Goal: Use online tool/utility: Utilize a website feature to perform a specific function

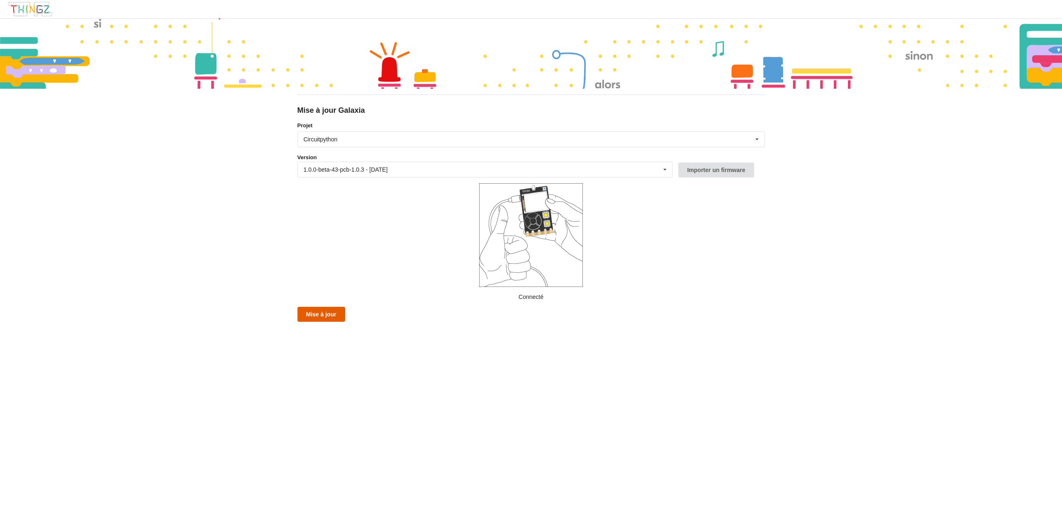
click at [328, 315] on button "Mise à jour" at bounding box center [321, 314] width 48 height 15
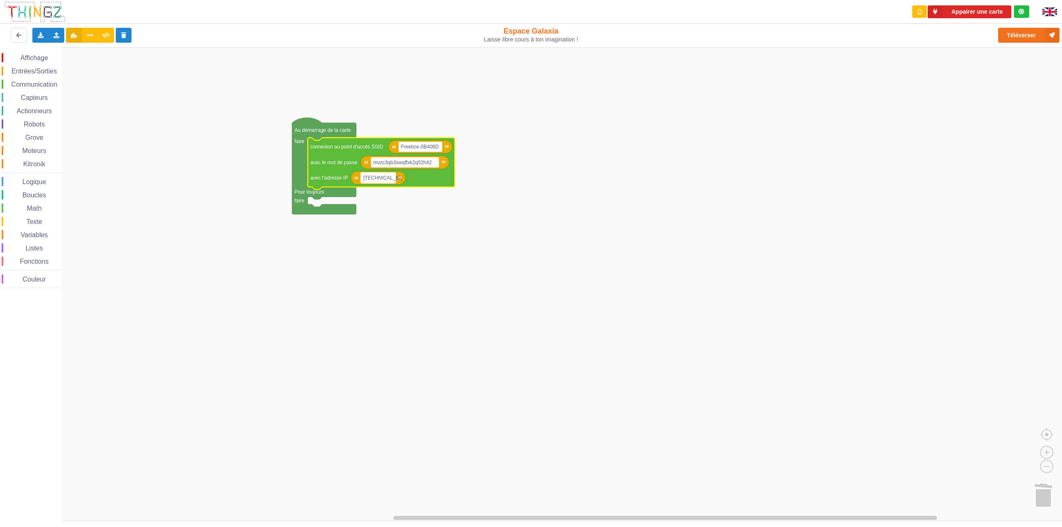
click at [389, 178] on rect "Espace de travail de Blocky" at bounding box center [378, 178] width 35 height 11
click at [392, 178] on input "[TECHNICAL_ID]" at bounding box center [378, 178] width 35 height 11
click at [392, 176] on input "[TECHNICAL_ID]" at bounding box center [378, 178] width 35 height 11
type input "[TECHNICAL_ID]"
click at [390, 276] on rect "Espace de travail de Blocky" at bounding box center [534, 284] width 1068 height 474
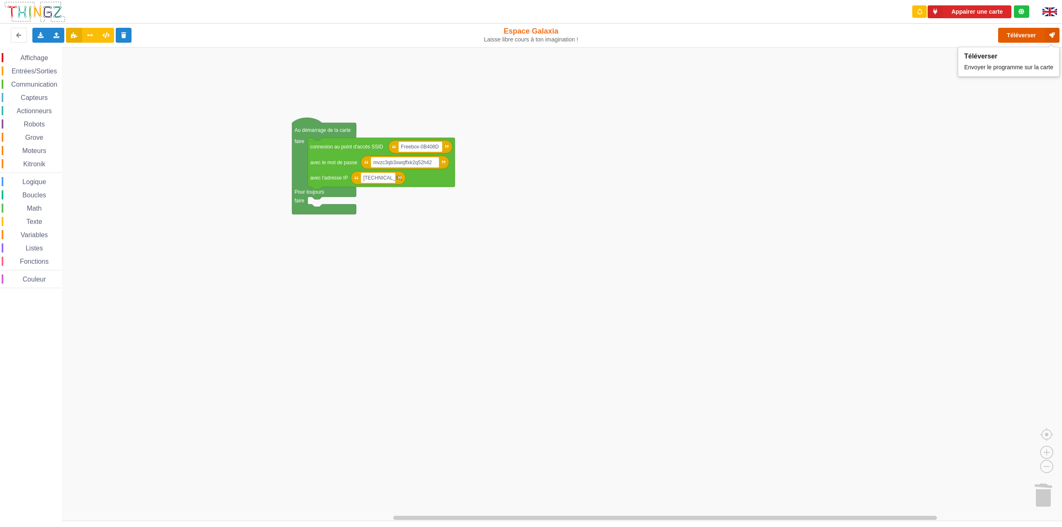
click at [1021, 34] on button "Téléverser" at bounding box center [1028, 35] width 61 height 15
click at [953, 14] on button "Appairer une carte" at bounding box center [970, 11] width 84 height 13
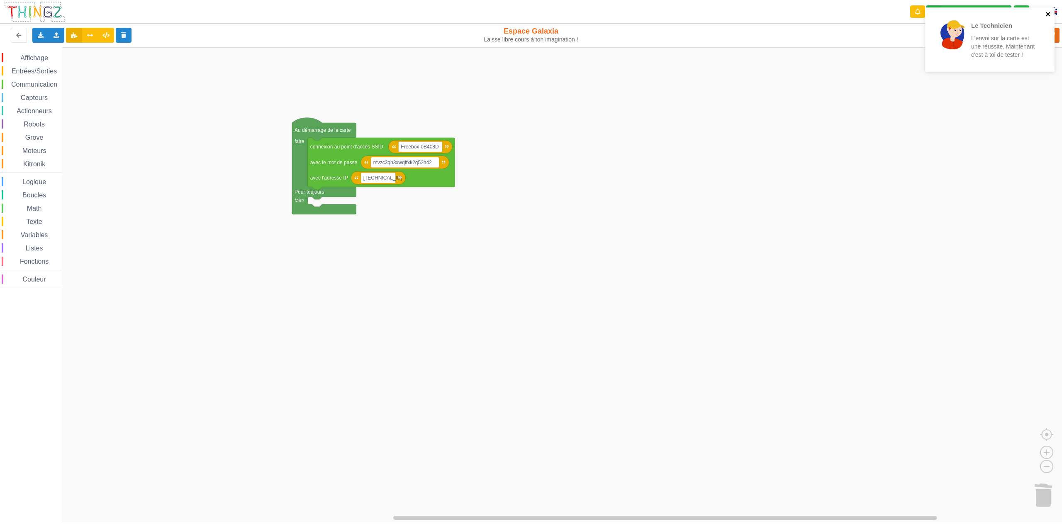
click at [1048, 18] on button "close" at bounding box center [1049, 15] width 6 height 8
click at [656, 215] on rect "Espace de travail de Blocky" at bounding box center [534, 284] width 1068 height 474
click at [47, 81] on span "Communication" at bounding box center [34, 84] width 49 height 7
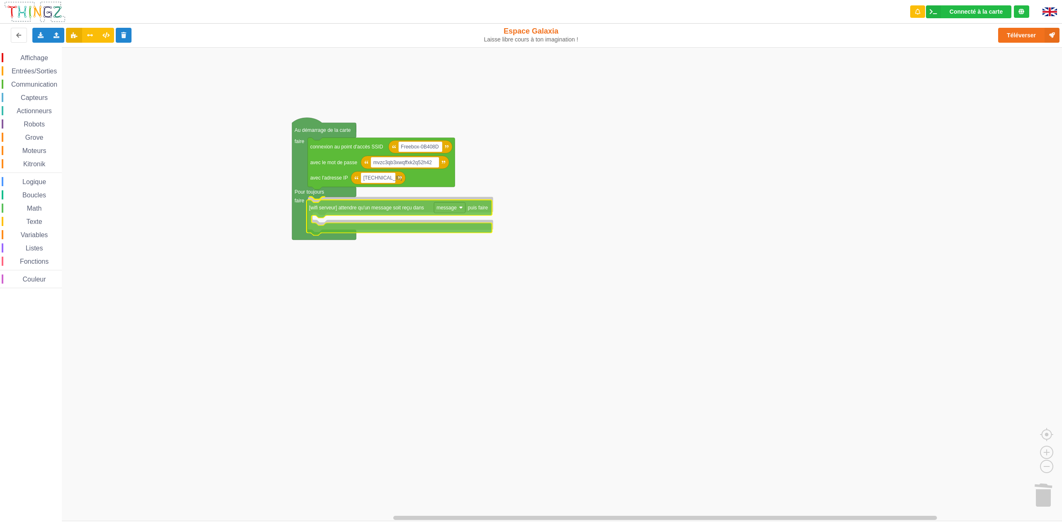
click at [390, 211] on div "Affichage Entrées/Sorties Communication Capteurs Actionneurs Robots Grove Moteu…" at bounding box center [534, 284] width 1068 height 474
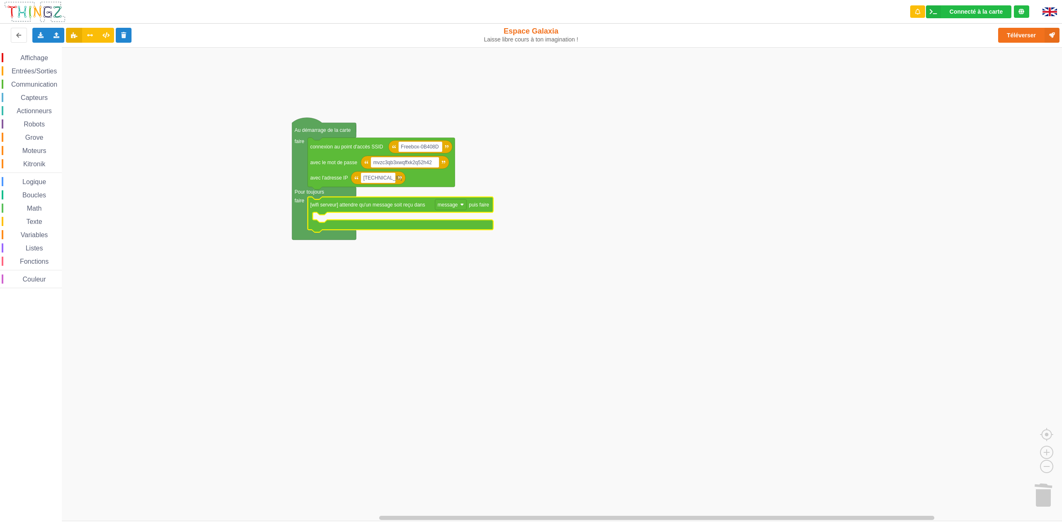
click at [37, 183] on span "Logique" at bounding box center [34, 181] width 26 height 7
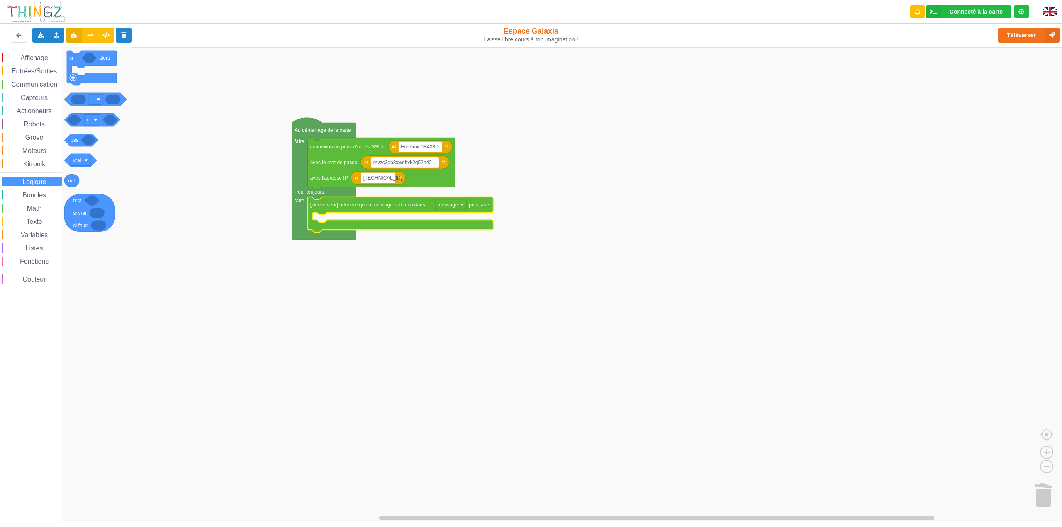
click at [38, 84] on span "Communication" at bounding box center [34, 84] width 49 height 7
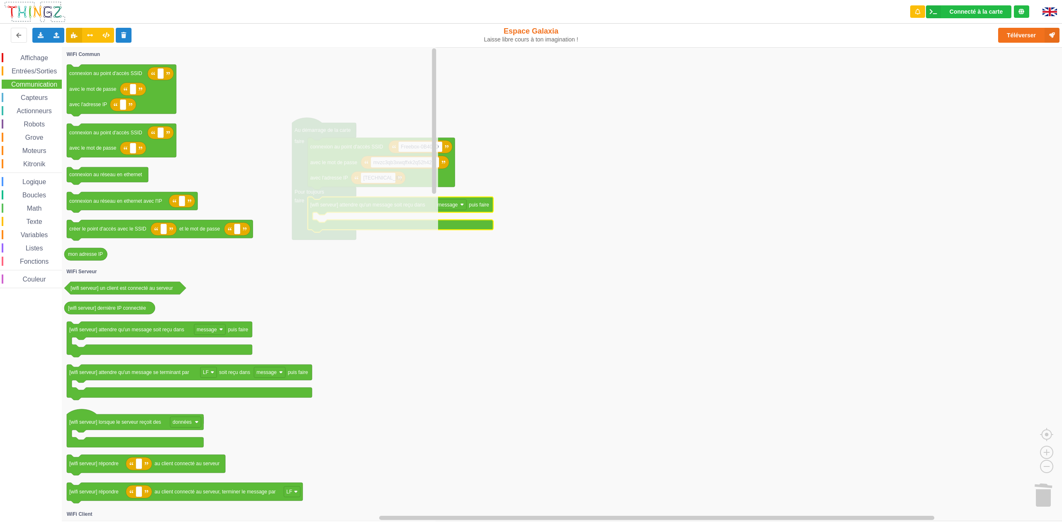
click at [493, 285] on rect "Espace de travail de Blocky" at bounding box center [534, 284] width 1068 height 474
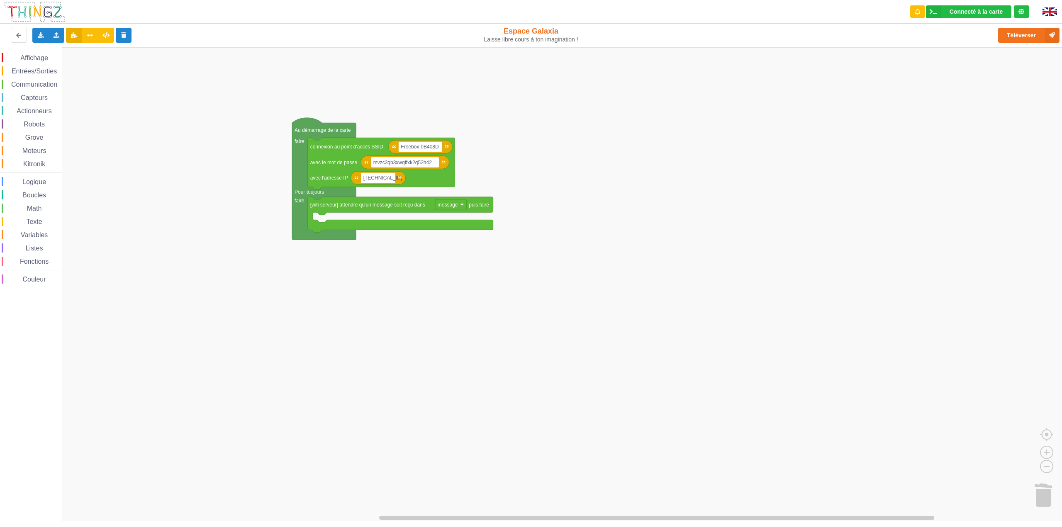
click at [25, 56] on span "Affichage" at bounding box center [34, 57] width 30 height 7
click at [322, 217] on div "Affichage Entrées/Sorties Communication Capteurs Actionneurs Robots Grove Moteu…" at bounding box center [534, 284] width 1068 height 474
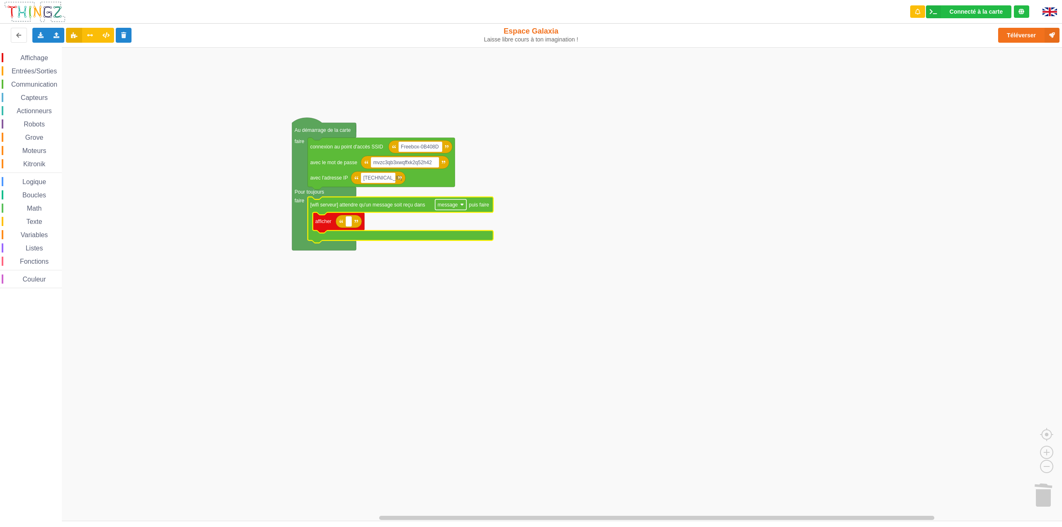
click at [463, 207] on rect "Espace de travail de Blocky" at bounding box center [450, 205] width 31 height 11
click at [462, 206] on image "Espace de travail de Blocky" at bounding box center [462, 205] width 4 height 4
click at [349, 224] on text "Espace de travail de Blocky" at bounding box center [348, 222] width 1 height 6
click at [40, 56] on span "Affichage" at bounding box center [34, 57] width 30 height 7
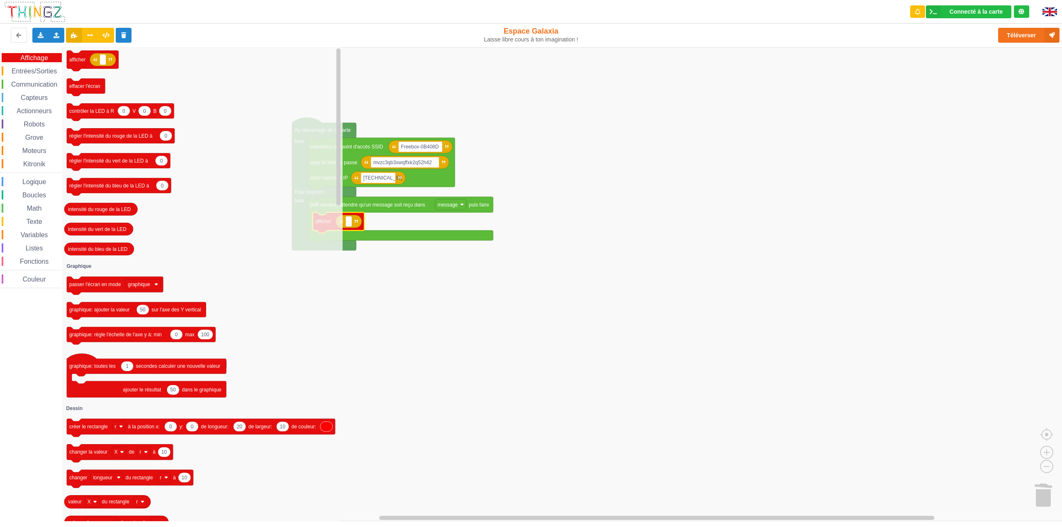
click at [32, 73] on span "Entrées/Sorties" at bounding box center [34, 71] width 48 height 7
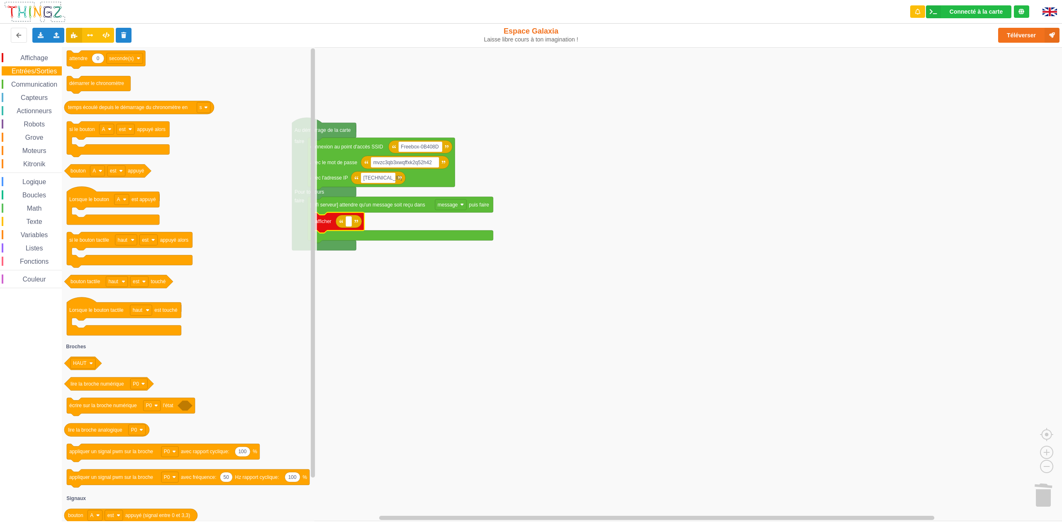
click at [24, 81] on span "Communication" at bounding box center [34, 84] width 49 height 7
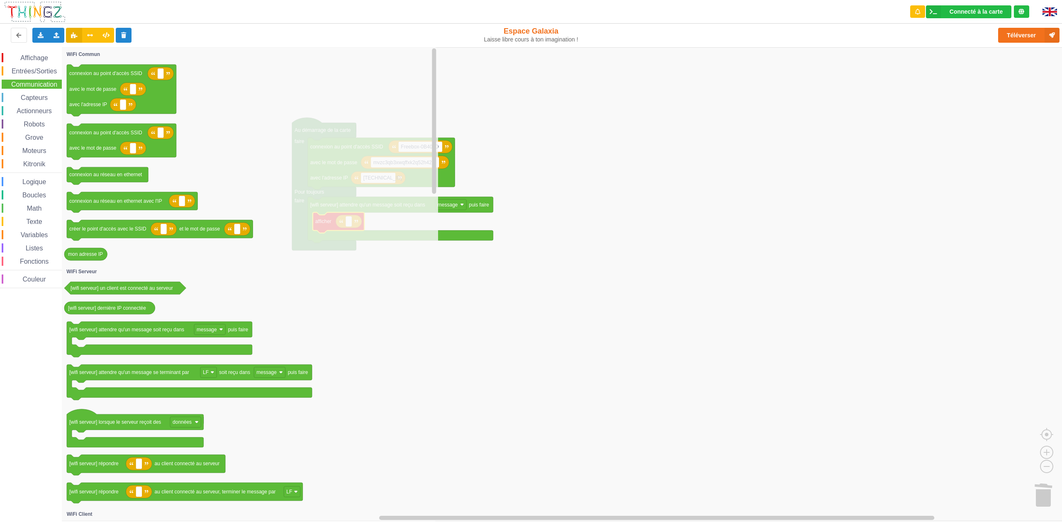
click at [38, 84] on span "Communication" at bounding box center [34, 84] width 49 height 7
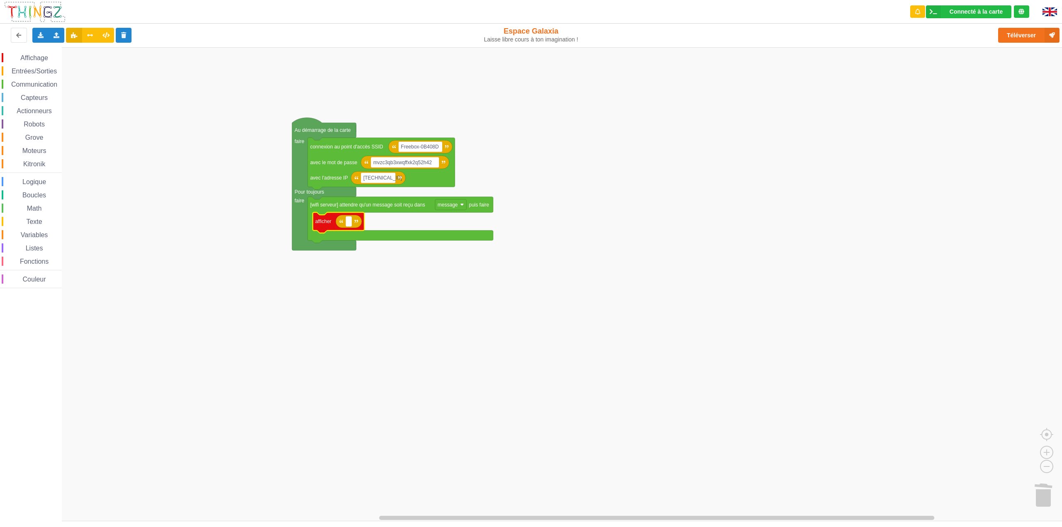
click at [38, 84] on span "Communication" at bounding box center [34, 84] width 49 height 7
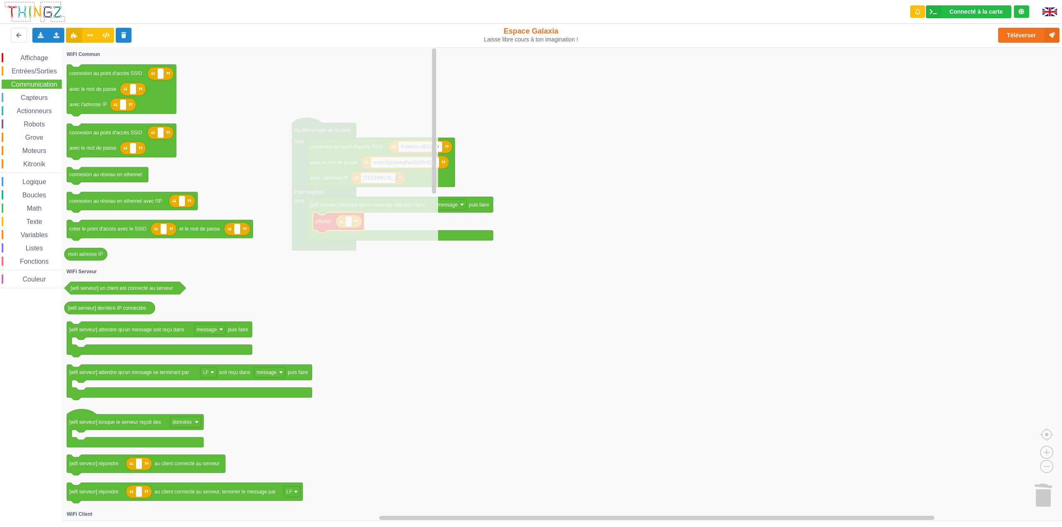
click at [39, 98] on span "Capteurs" at bounding box center [34, 97] width 29 height 7
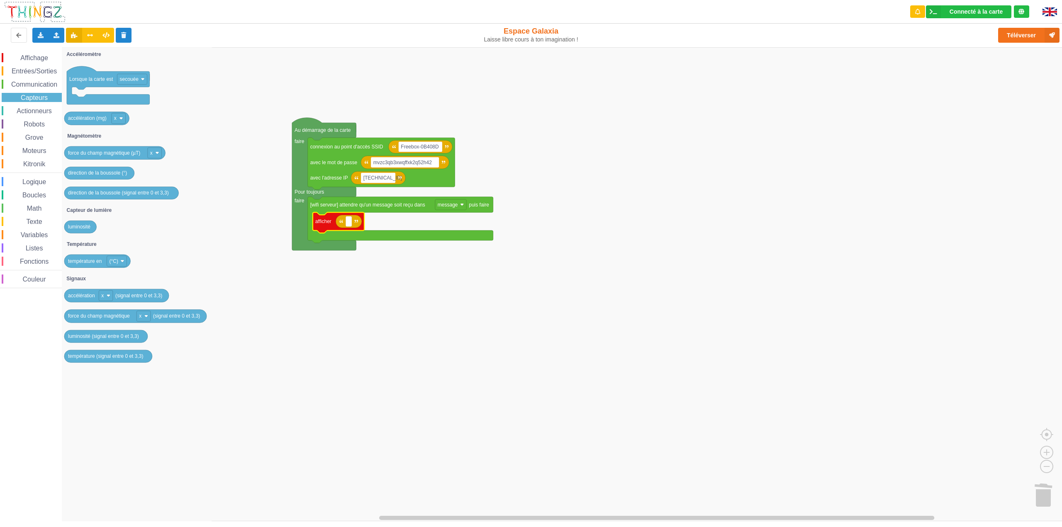
click at [41, 110] on span "Actionneurs" at bounding box center [34, 110] width 38 height 7
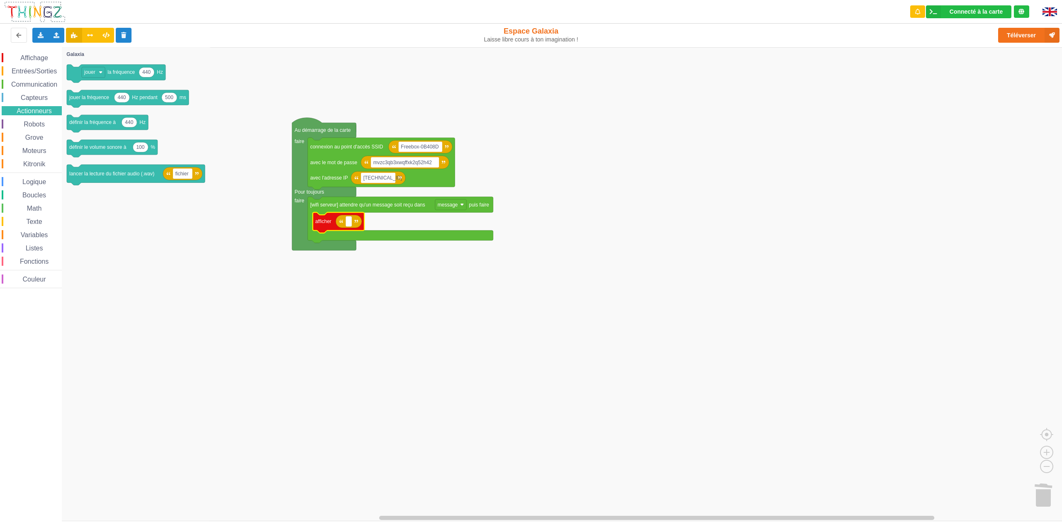
click at [28, 62] on div "Affichage" at bounding box center [32, 57] width 60 height 9
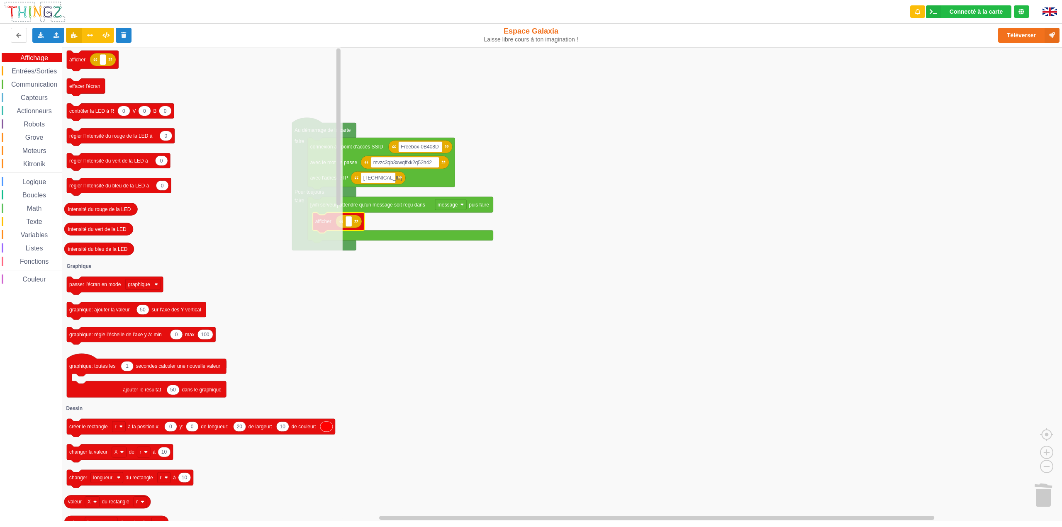
click at [29, 70] on span "Entrées/Sorties" at bounding box center [34, 71] width 48 height 7
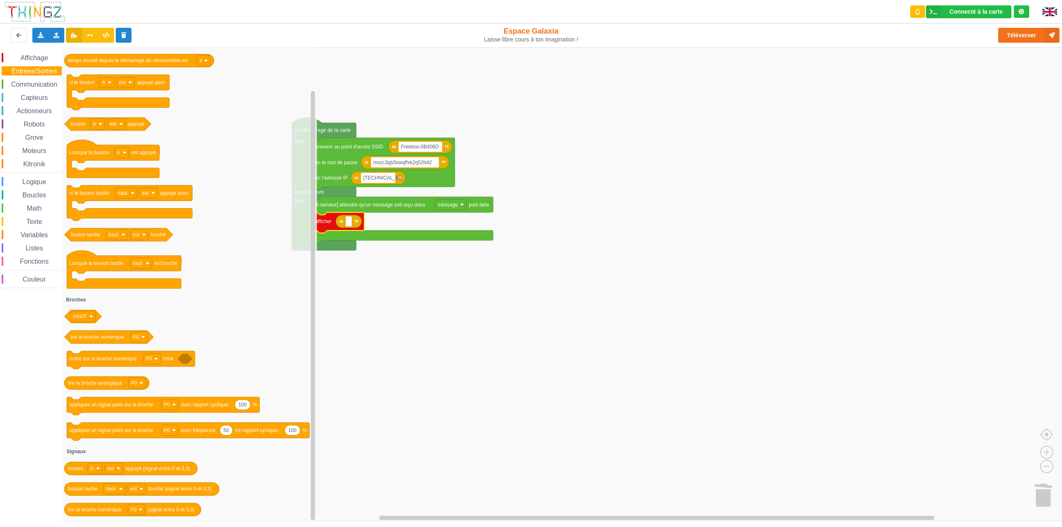
click at [34, 81] on span "Communication" at bounding box center [34, 84] width 49 height 7
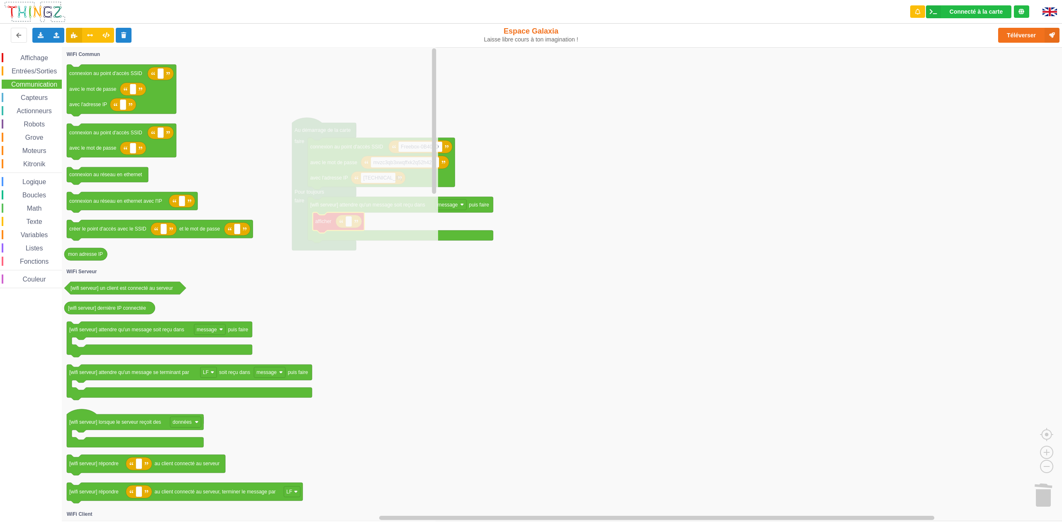
click at [36, 95] on span "Capteurs" at bounding box center [34, 97] width 29 height 7
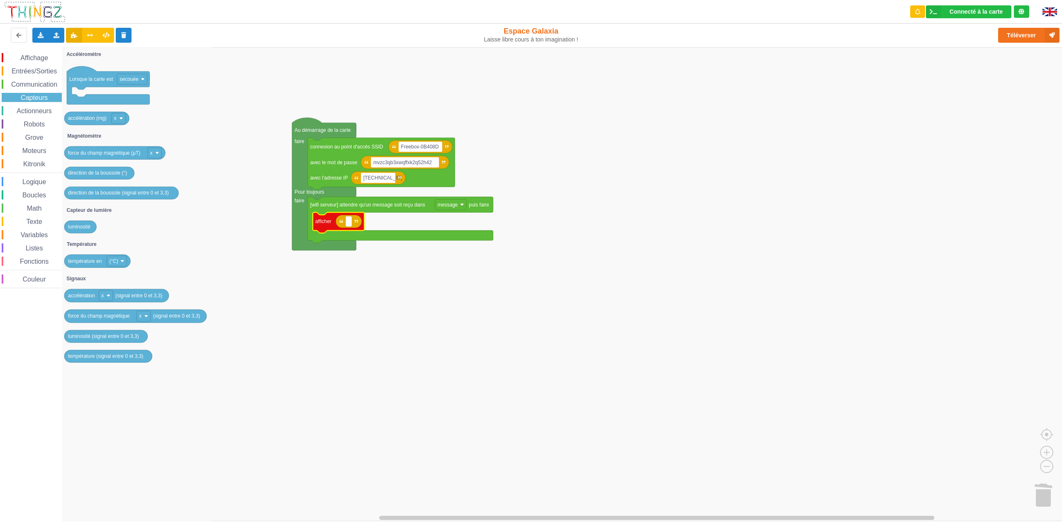
click at [31, 111] on span "Actionneurs" at bounding box center [34, 110] width 38 height 7
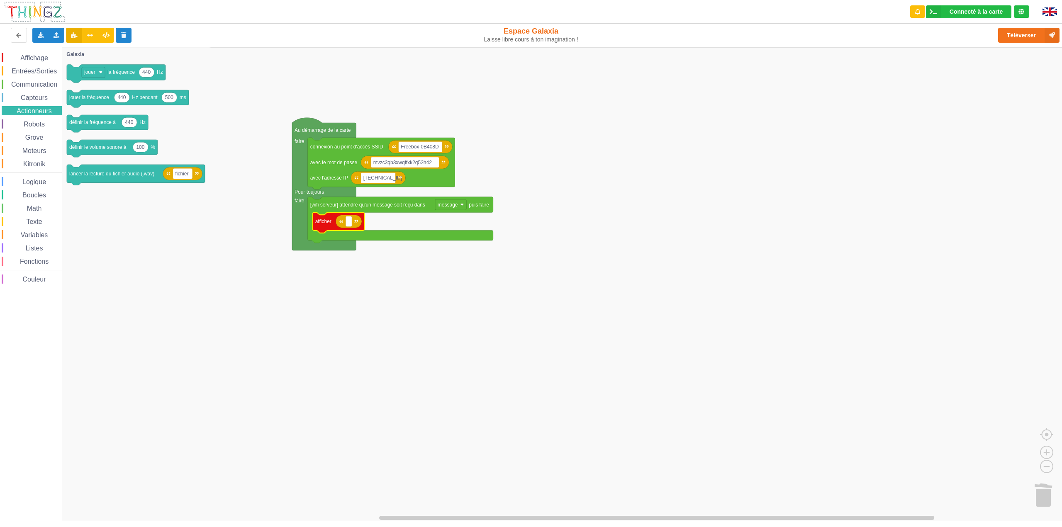
click at [30, 127] on span "Robots" at bounding box center [34, 124] width 24 height 7
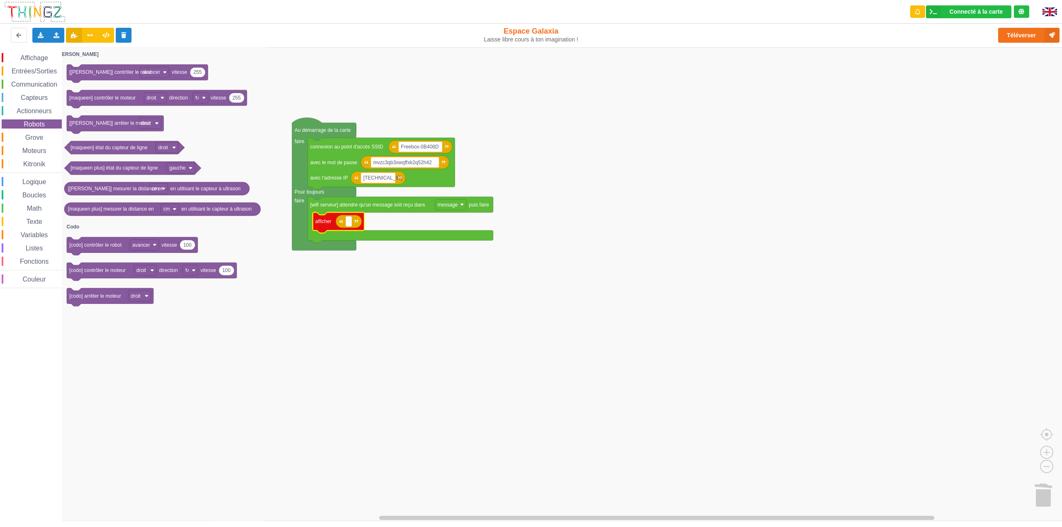
click at [28, 137] on span "Grove" at bounding box center [34, 137] width 21 height 7
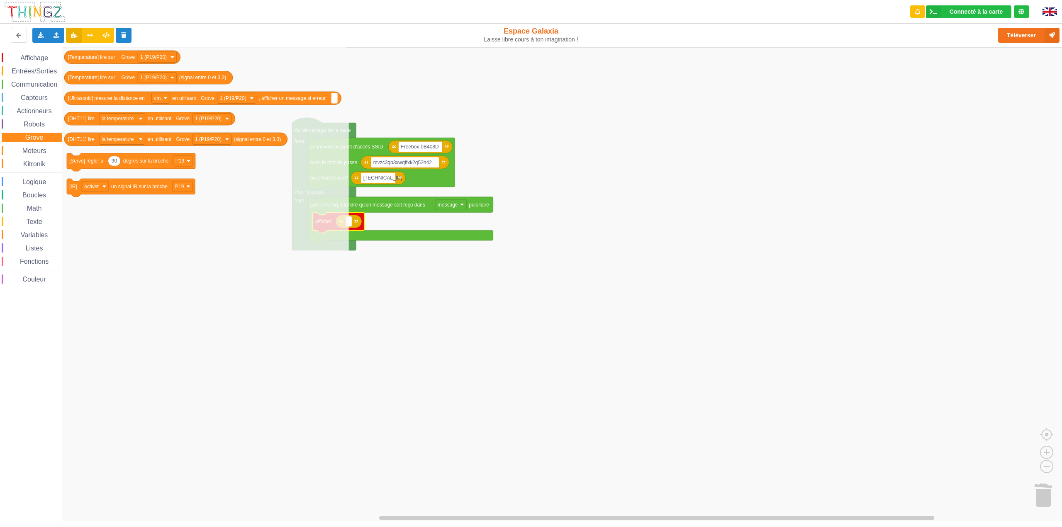
click at [27, 58] on span "Affichage" at bounding box center [34, 57] width 30 height 7
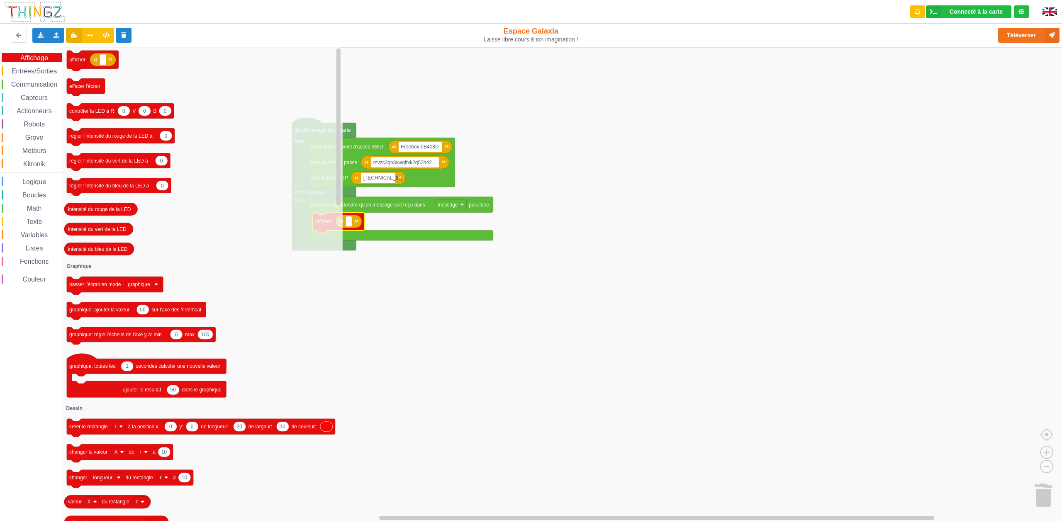
click at [31, 70] on span "Entrées/Sorties" at bounding box center [34, 71] width 48 height 7
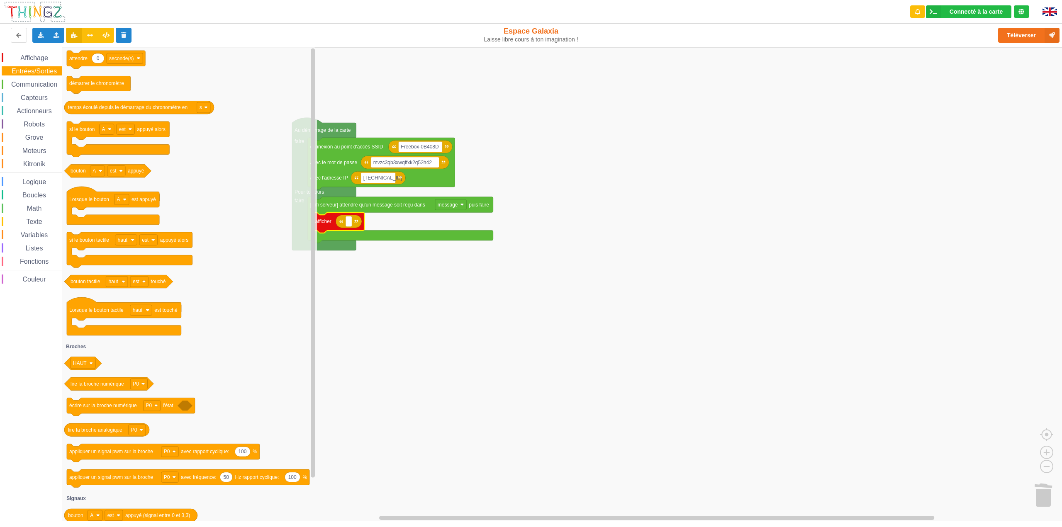
click at [38, 85] on span "Communication" at bounding box center [34, 84] width 49 height 7
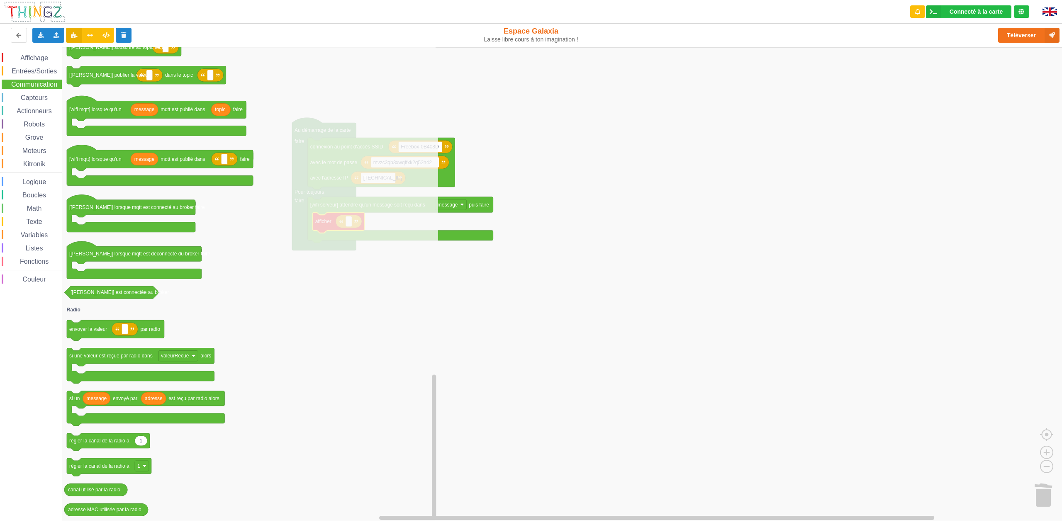
click at [39, 95] on span "Capteurs" at bounding box center [34, 97] width 29 height 7
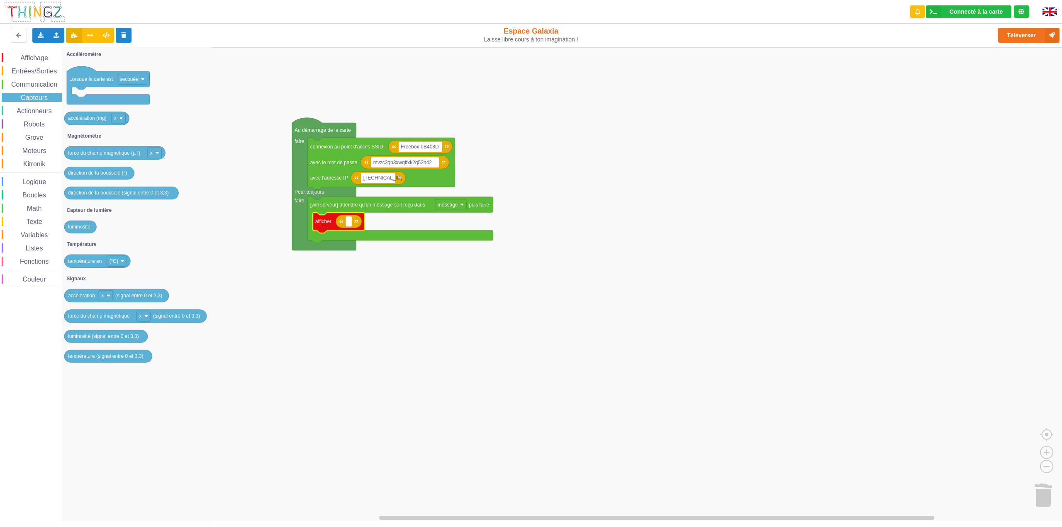
click at [33, 115] on div "Actionneurs" at bounding box center [32, 110] width 60 height 9
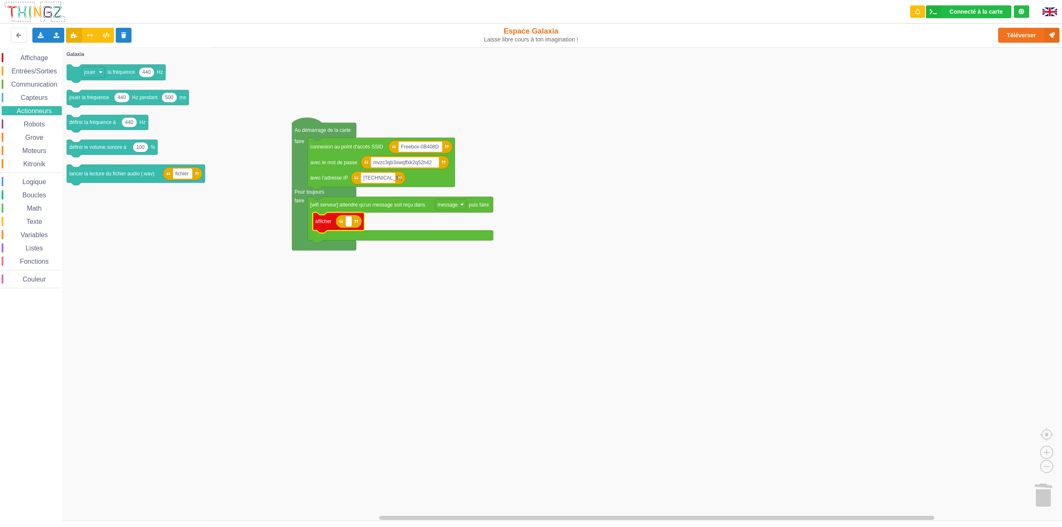
click at [33, 122] on span "Robots" at bounding box center [34, 124] width 24 height 7
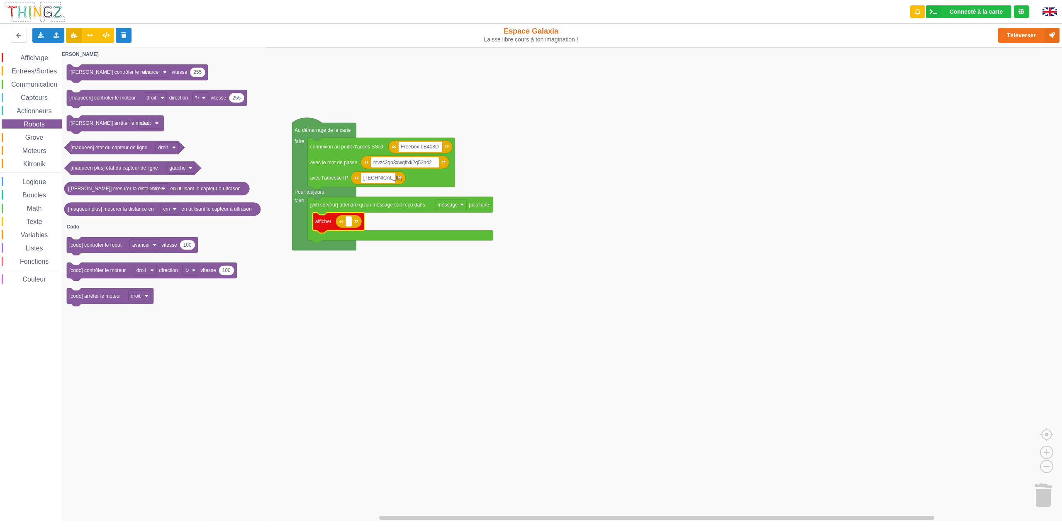
click at [33, 138] on span "Grove" at bounding box center [34, 137] width 21 height 7
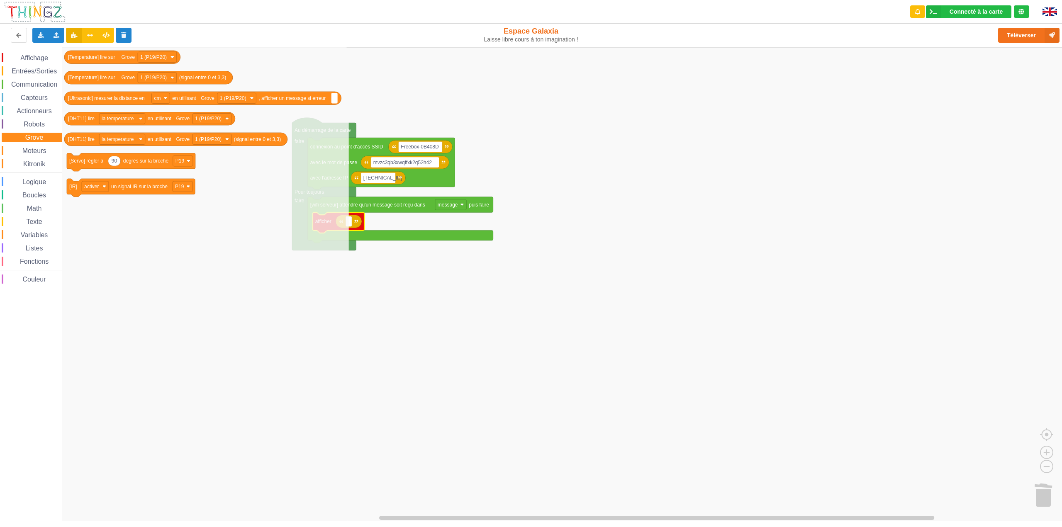
click at [32, 153] on span "Moteurs" at bounding box center [34, 150] width 27 height 7
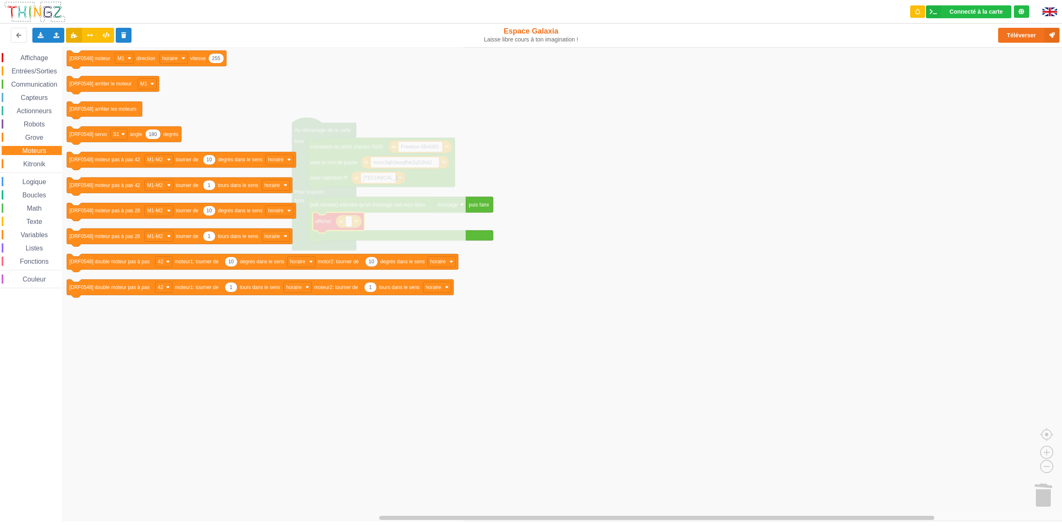
click at [34, 166] on span "Kitronik" at bounding box center [34, 164] width 24 height 7
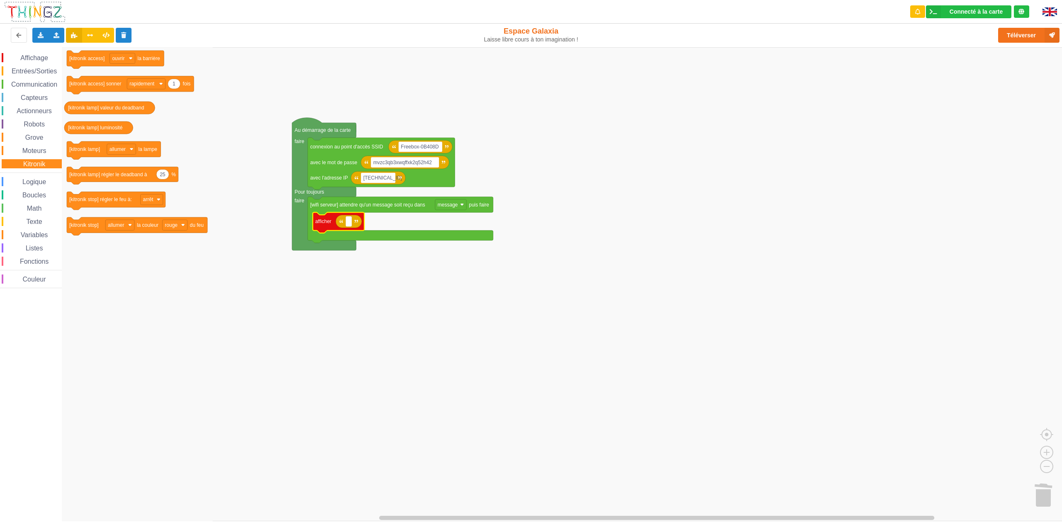
click at [33, 180] on span "Logique" at bounding box center [34, 181] width 26 height 7
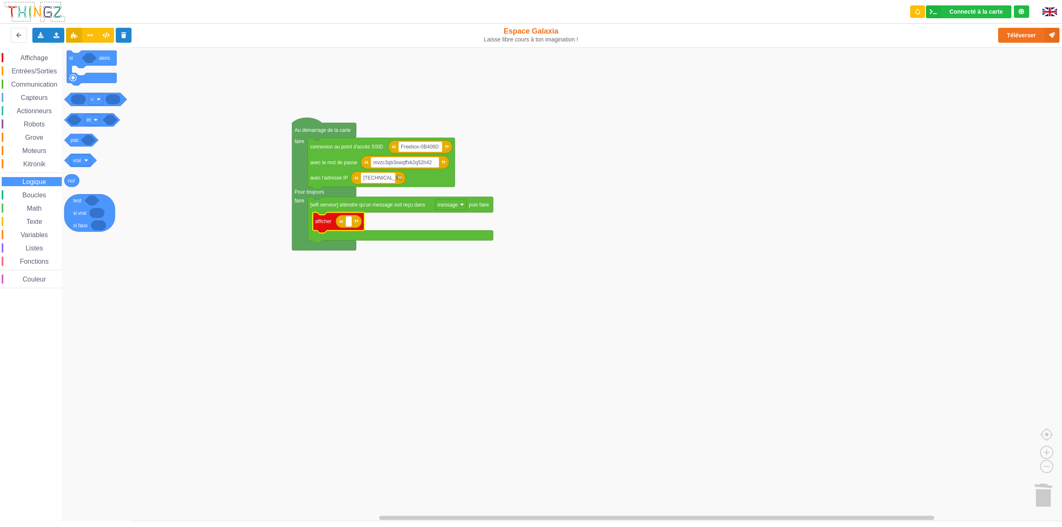
click at [33, 189] on div "Affichage Entrées/Sorties Communication Capteurs Actionneurs Robots Grove Moteu…" at bounding box center [31, 170] width 62 height 235
click at [31, 220] on span "Texte" at bounding box center [34, 221] width 18 height 7
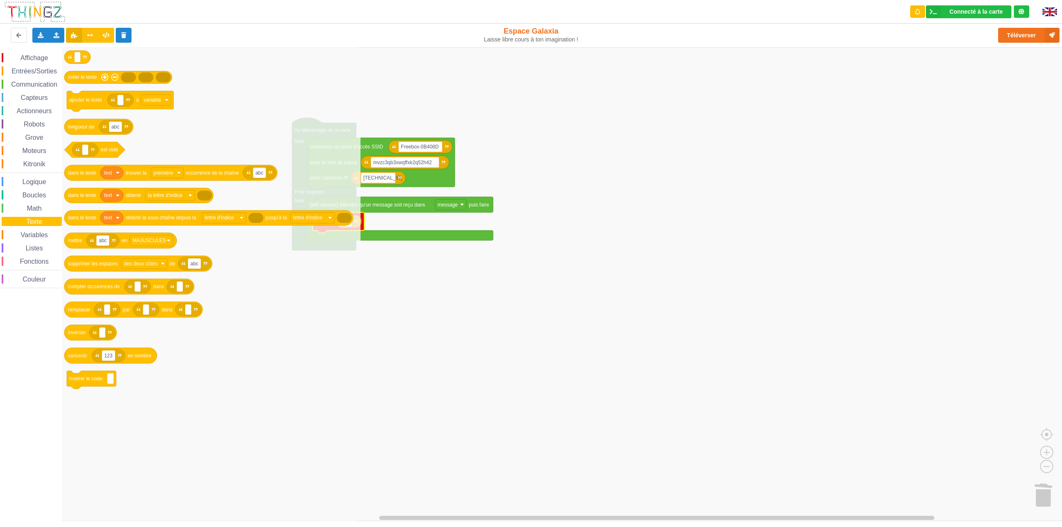
click at [37, 234] on span "Variables" at bounding box center [35, 235] width 30 height 7
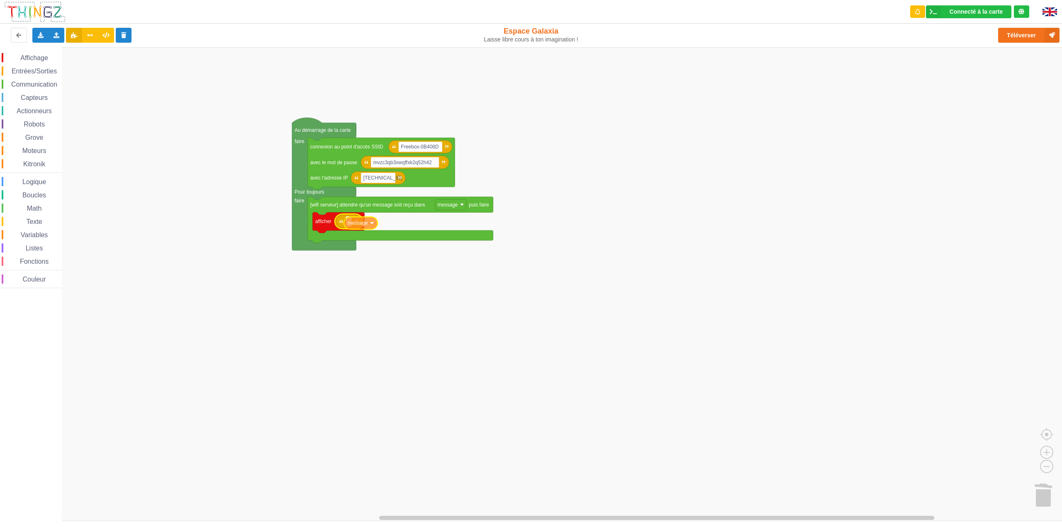
click at [353, 227] on div "Affichage Entrées/Sorties Communication Capteurs Actionneurs Robots Grove Moteu…" at bounding box center [534, 284] width 1068 height 474
click at [36, 181] on span "Logique" at bounding box center [34, 181] width 26 height 7
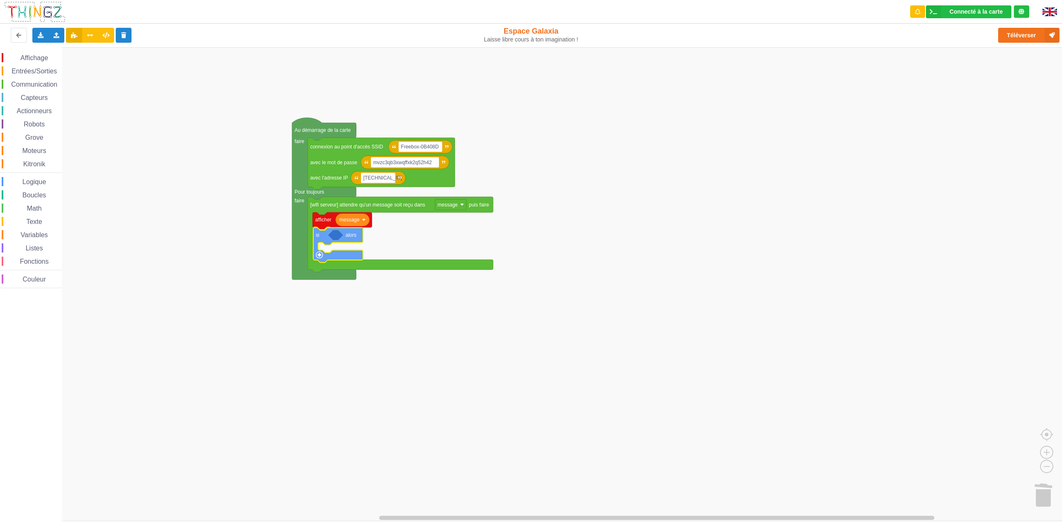
click at [321, 239] on div "Affichage Entrées/Sorties Communication Capteurs Actionneurs Robots Grove Moteu…" at bounding box center [534, 284] width 1068 height 474
click at [35, 182] on span "Logique" at bounding box center [34, 181] width 26 height 7
click at [348, 237] on div "Affichage Entrées/Sorties Communication Capteurs Actionneurs Robots Grove Moteu…" at bounding box center [534, 284] width 1068 height 474
click at [352, 224] on div "Dupliquer" at bounding box center [397, 226] width 94 height 11
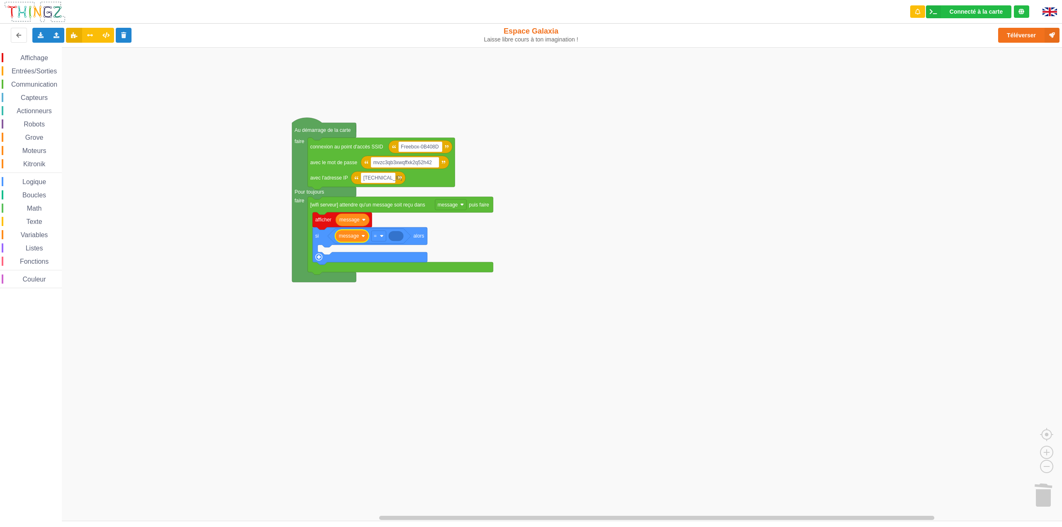
click at [40, 224] on span "Texte" at bounding box center [34, 221] width 18 height 7
click at [399, 237] on div "Affichage Entrées/Sorties Communication Capteurs Actionneurs Robots Grove Moteu…" at bounding box center [534, 284] width 1068 height 474
click at [403, 238] on rect "Espace de travail de Blocky" at bounding box center [402, 236] width 6 height 11
type input "ON"
click at [510, 235] on rect "Espace de travail de Blocky" at bounding box center [534, 284] width 1068 height 474
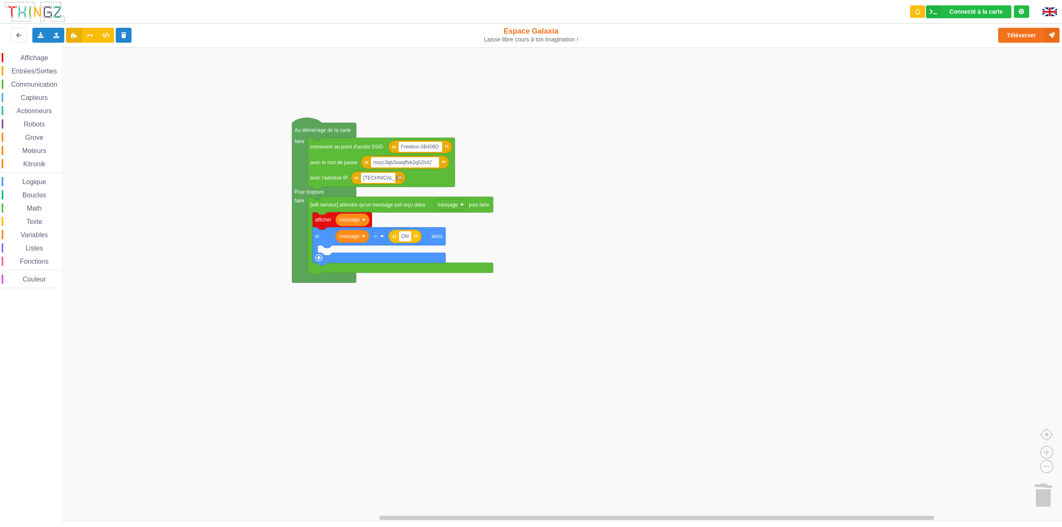
click at [33, 60] on span "Affichage" at bounding box center [34, 57] width 30 height 7
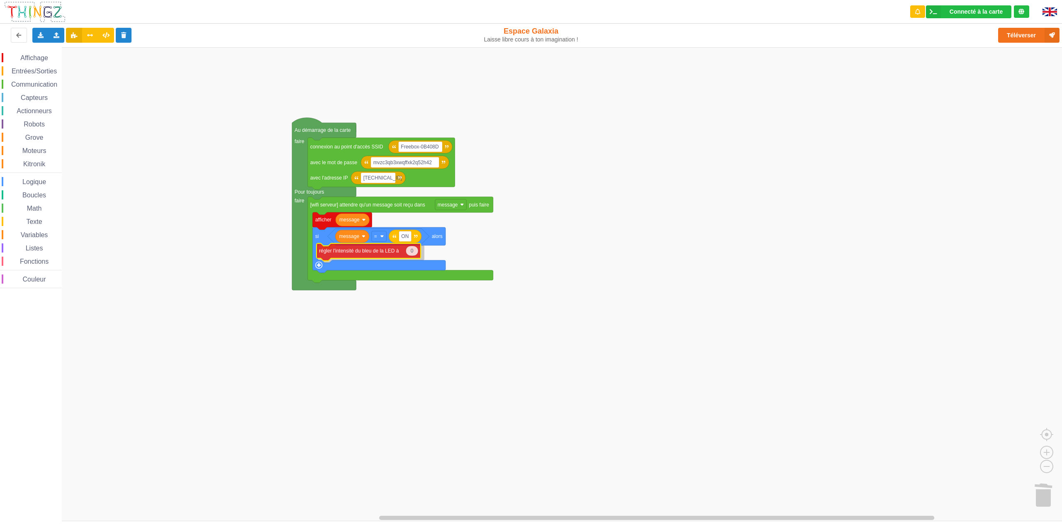
click at [348, 254] on div "Affichage Entrées/Sorties Communication Capteurs Actionneurs Robots Grove Moteu…" at bounding box center [534, 284] width 1068 height 474
click at [417, 251] on icon "Espace de travail de Blocky" at bounding box center [413, 253] width 12 height 10
type input "255"
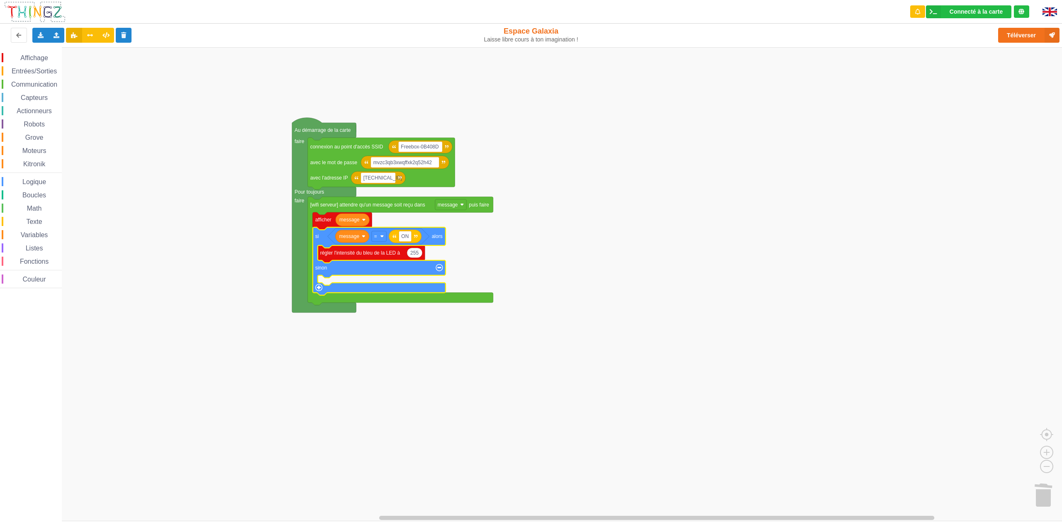
click at [39, 181] on span "Logique" at bounding box center [34, 181] width 26 height 7
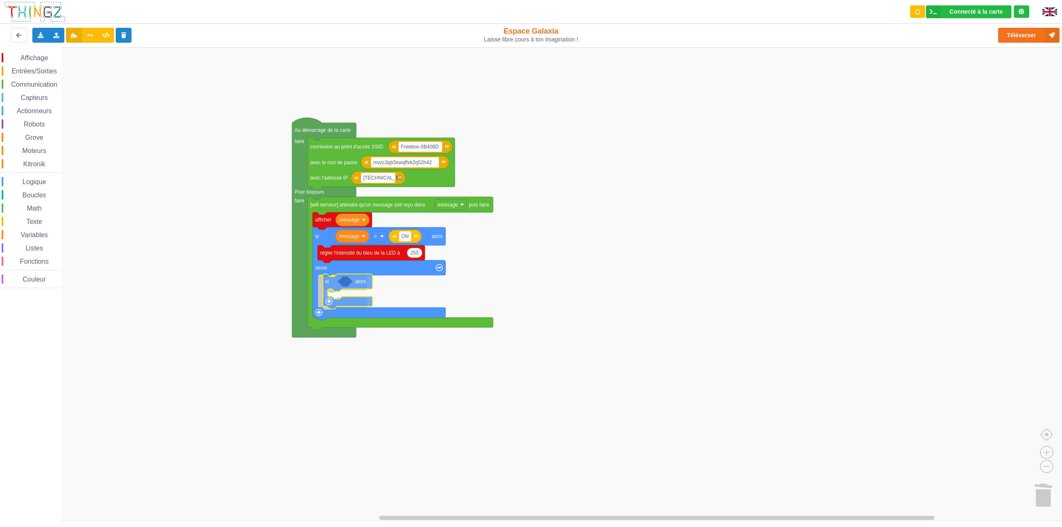
click at [331, 287] on div "Affichage Entrées/Sorties Communication Capteurs Actionneurs Robots Grove Moteu…" at bounding box center [534, 284] width 1068 height 474
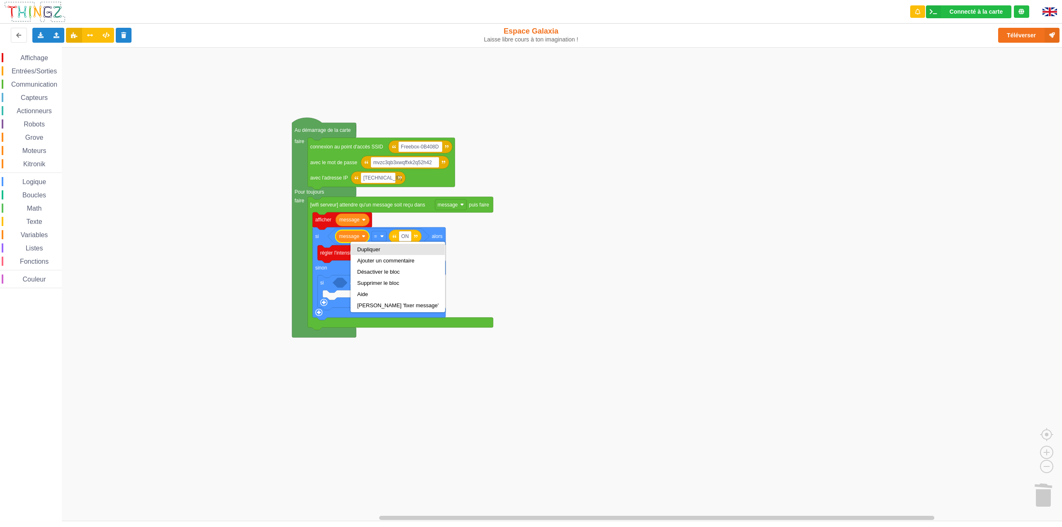
click at [370, 249] on div "Dupliquer" at bounding box center [397, 249] width 81 height 6
click at [351, 247] on div "Dupliquer" at bounding box center [369, 249] width 57 height 6
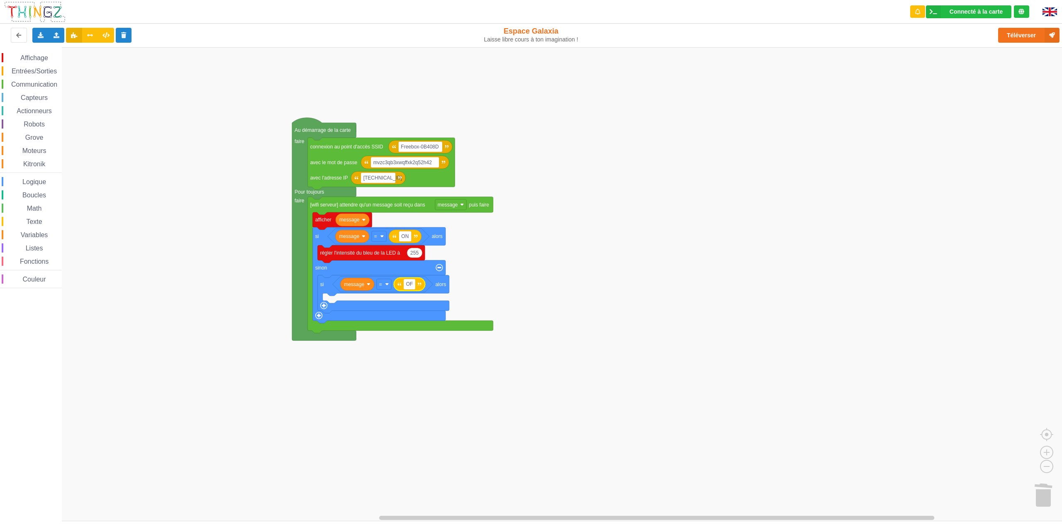
type input "OFF"
click at [496, 281] on rect "Espace de travail de Blocky" at bounding box center [534, 284] width 1068 height 474
click at [405, 270] on div "Dupliquer" at bounding box center [418, 264] width 70 height 11
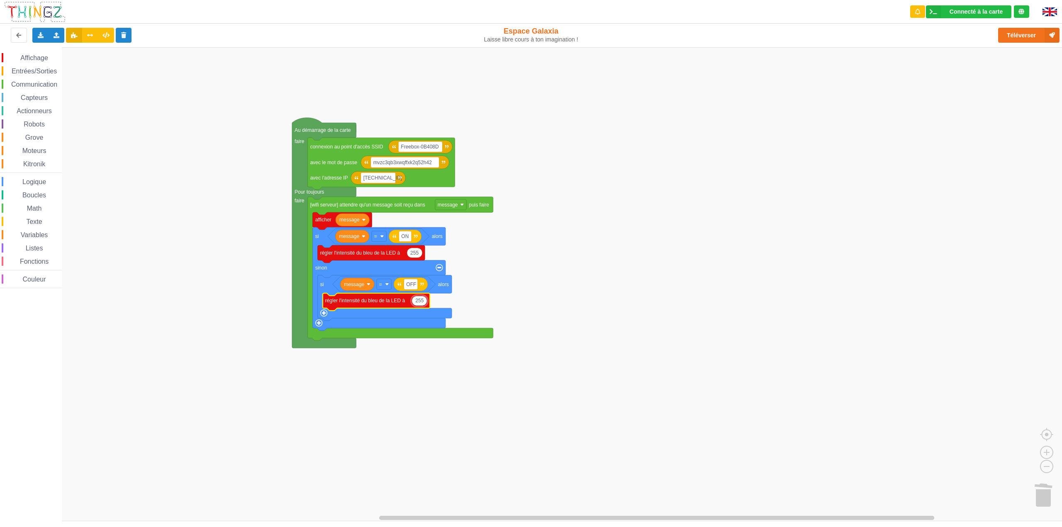
type input "0"
click at [449, 300] on rect "Espace de travail de Blocky" at bounding box center [534, 284] width 1068 height 474
click at [1021, 33] on button "Téléverser" at bounding box center [1028, 35] width 61 height 15
click at [1012, 36] on button "Téléverser" at bounding box center [1028, 35] width 61 height 15
click at [35, 59] on span "Affichage" at bounding box center [34, 57] width 30 height 7
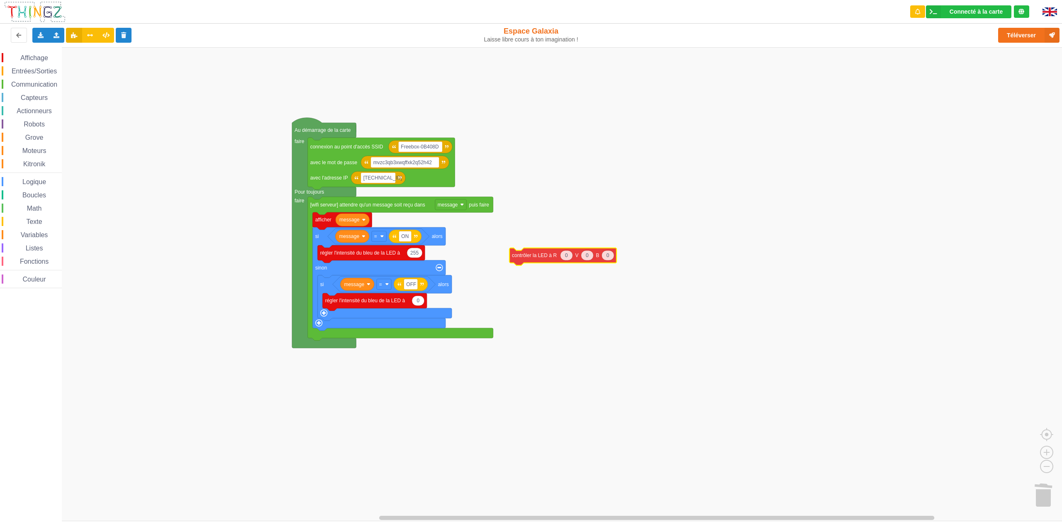
click at [529, 256] on div "Affichage Entrées/Sorties Communication Capteurs Actionneurs Robots Grove Moteu…" at bounding box center [534, 284] width 1068 height 474
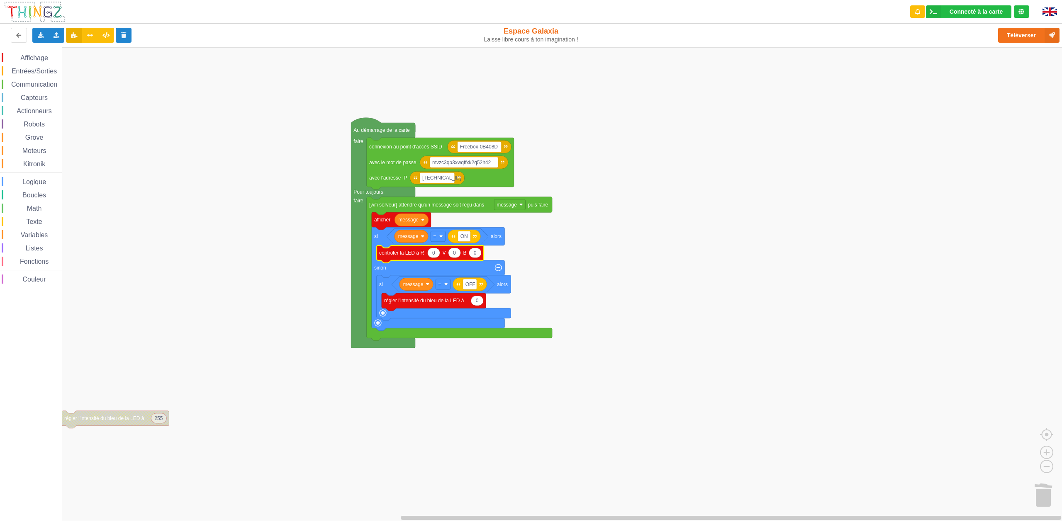
click at [431, 254] on icon "Espace de travail de Blocky" at bounding box center [434, 253] width 12 height 10
type input "255"
click at [623, 254] on rect "Espace de travail de Blocky" at bounding box center [534, 284] width 1068 height 474
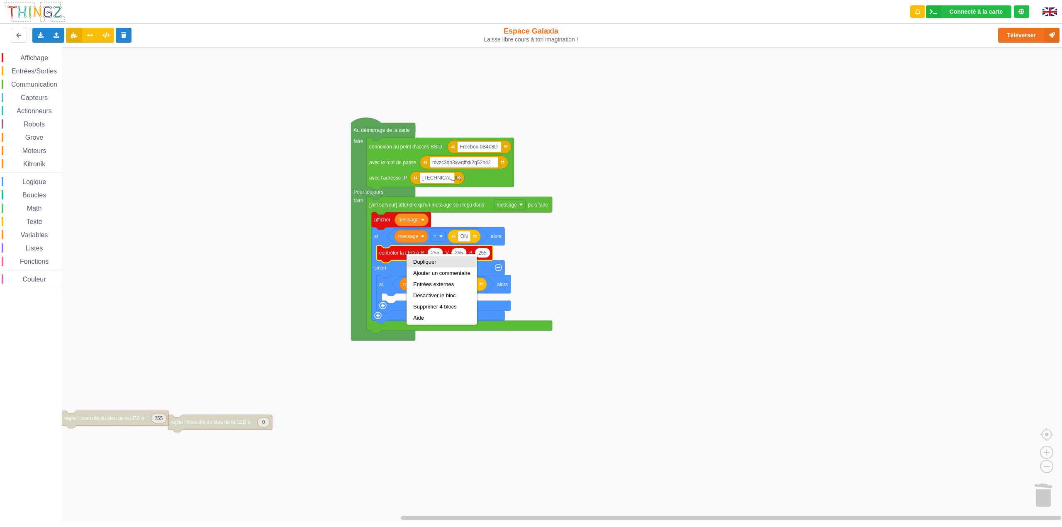
click at [428, 260] on div "Dupliquer" at bounding box center [441, 262] width 57 height 6
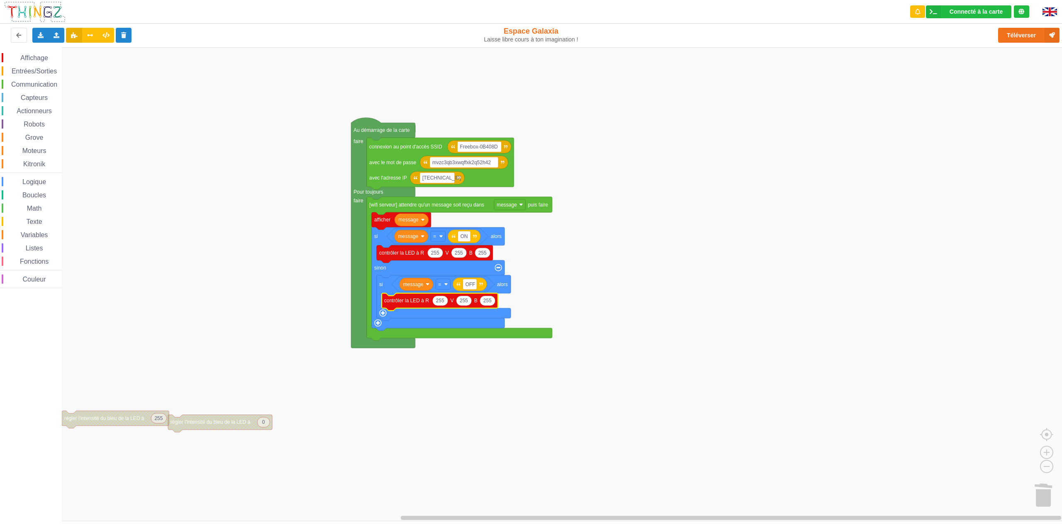
click at [444, 301] on text "255" at bounding box center [440, 301] width 8 height 6
type input "0"
click at [500, 454] on div "Affichage Entrées/Sorties Communication Capteurs Actionneurs Robots Grove Moteu…" at bounding box center [534, 284] width 1068 height 474
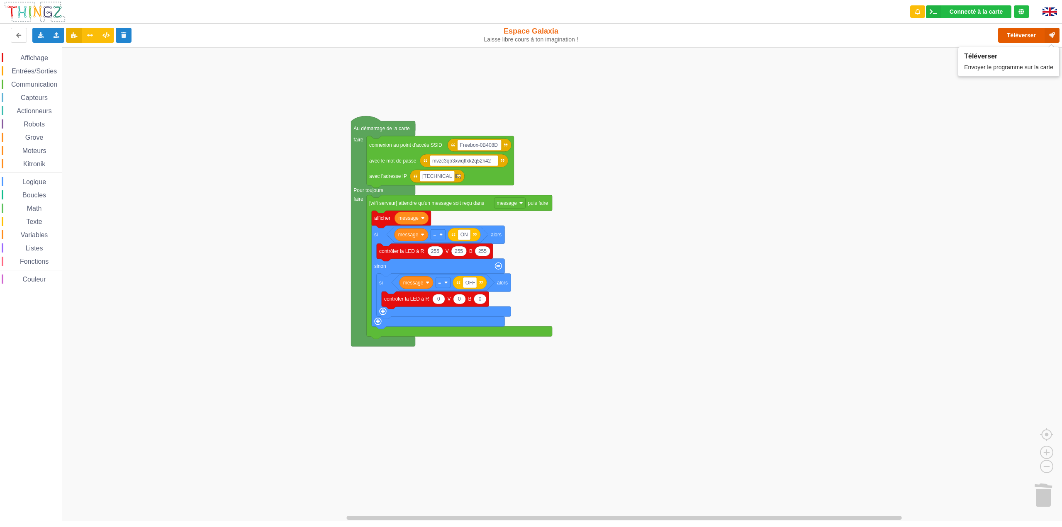
click at [1024, 36] on button "Téléverser" at bounding box center [1028, 35] width 61 height 15
click at [39, 59] on span "Affichage" at bounding box center [34, 57] width 30 height 7
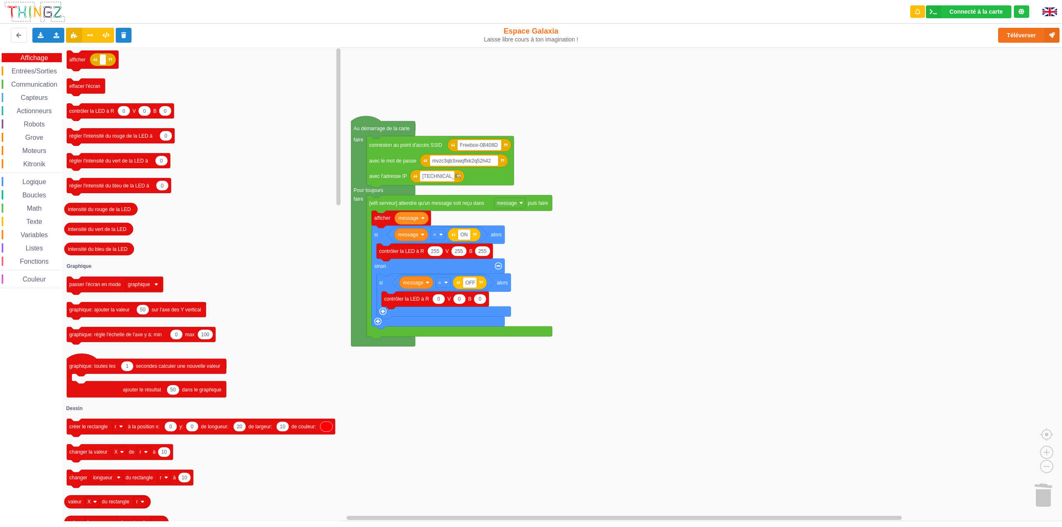
click at [37, 73] on span "Entrées/Sorties" at bounding box center [34, 71] width 48 height 7
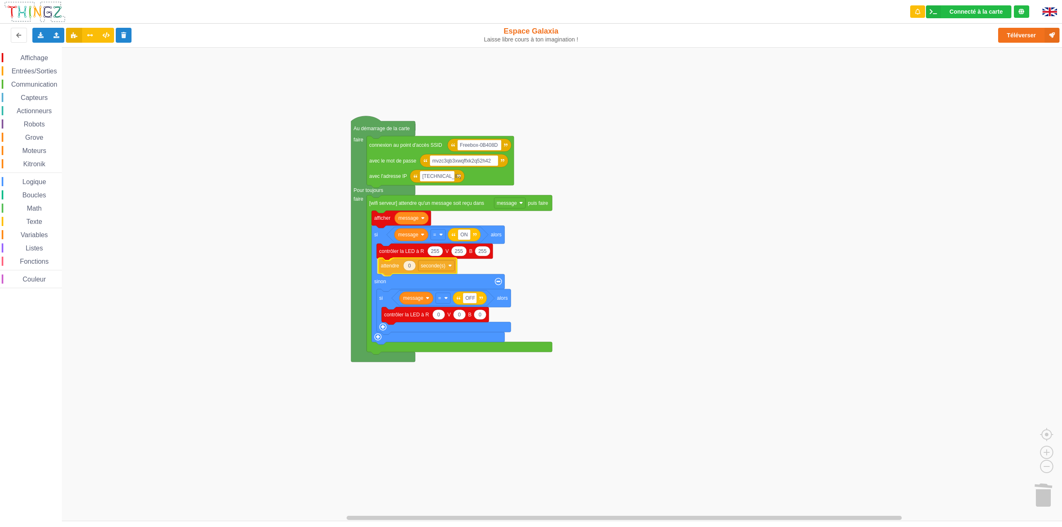
click at [390, 266] on div "Affichage Entrées/Sorties Communication Capteurs Actionneurs Robots Grove Moteu…" at bounding box center [534, 284] width 1068 height 474
type input "3"
click at [670, 194] on rect "Espace de travail de Blocky" at bounding box center [534, 284] width 1068 height 474
click at [1026, 33] on button "Téléverser" at bounding box center [1028, 35] width 61 height 15
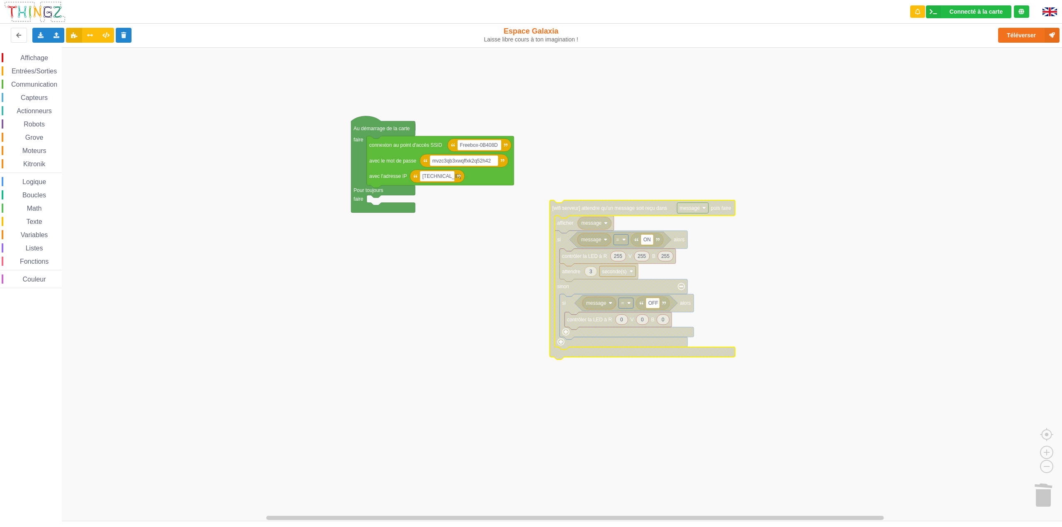
click at [37, 57] on span "Affichage" at bounding box center [34, 57] width 30 height 7
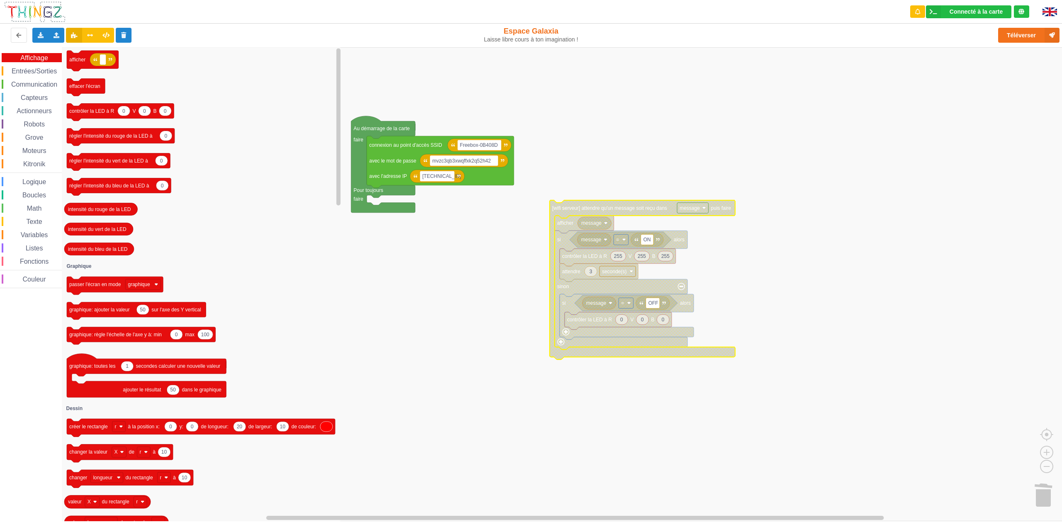
click at [36, 84] on span "Communication" at bounding box center [34, 84] width 49 height 7
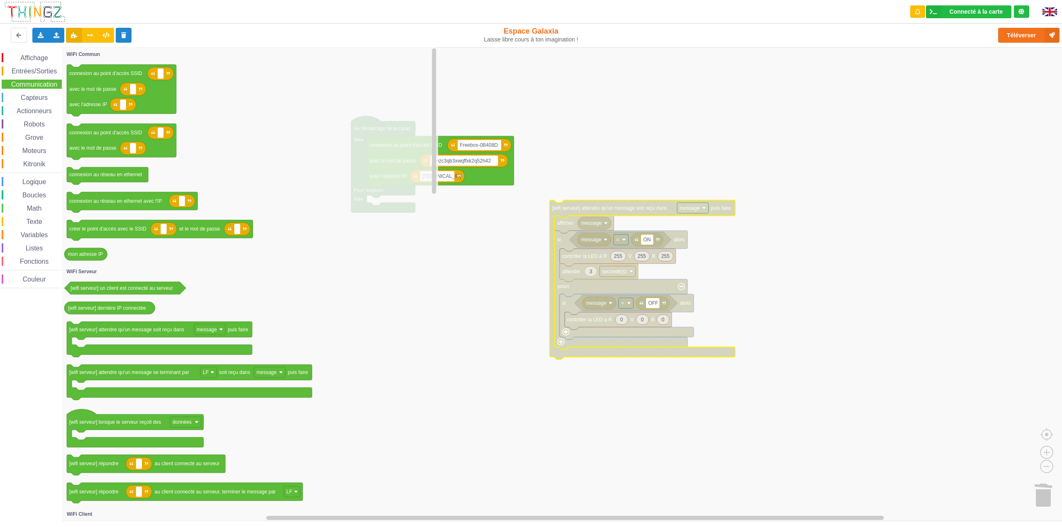
click at [34, 71] on span "Entrées/Sorties" at bounding box center [34, 71] width 48 height 7
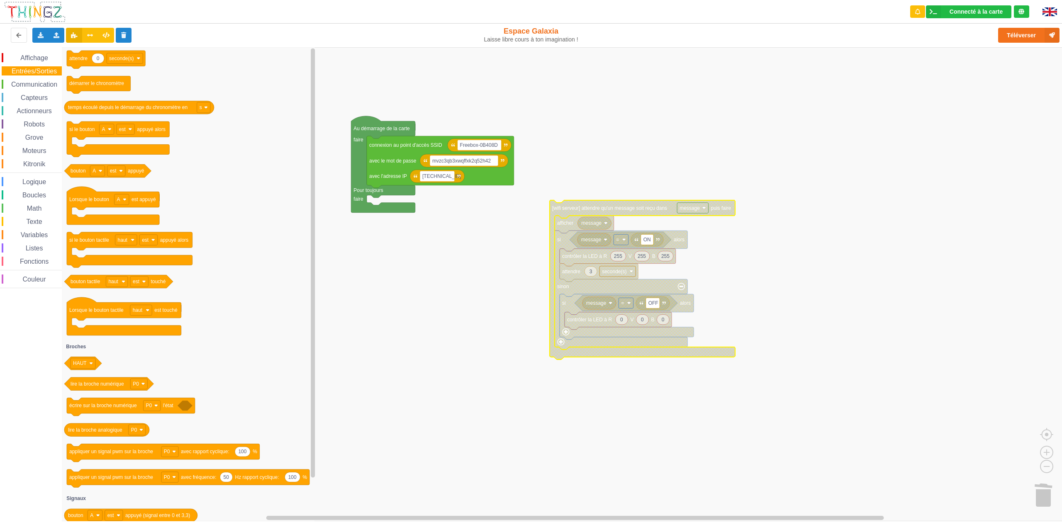
click at [31, 58] on span "Affichage" at bounding box center [34, 57] width 30 height 7
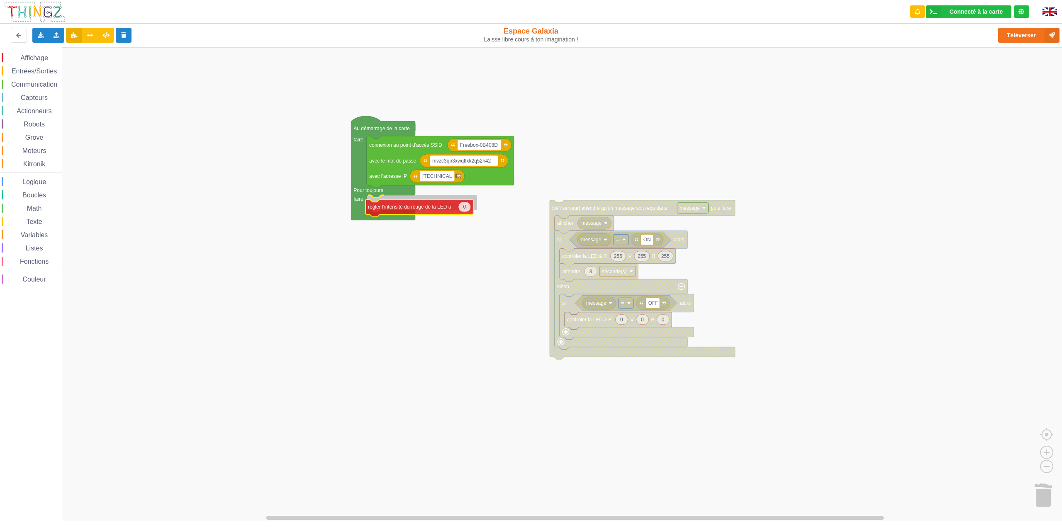
click at [409, 209] on div "Affichage Entrées/Sorties Communication Capteurs Actionneurs Robots Grove Moteu…" at bounding box center [534, 284] width 1068 height 474
click at [468, 204] on icon "Espace de travail de Blocky" at bounding box center [466, 203] width 12 height 10
type input "255"
click at [1020, 38] on button "Téléverser" at bounding box center [1028, 35] width 61 height 15
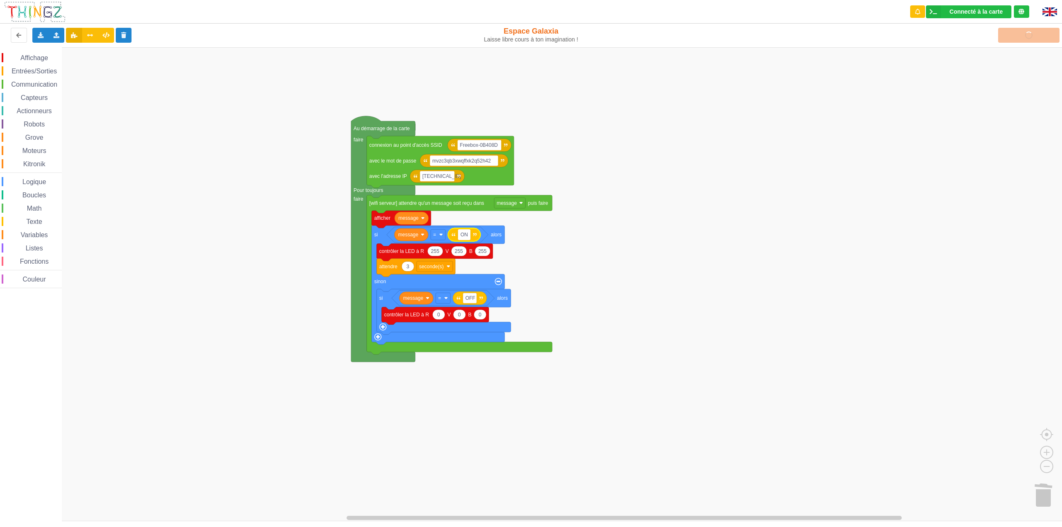
click at [585, 244] on rect "Espace de travail de Blocky" at bounding box center [534, 284] width 1068 height 474
click at [871, 196] on rect "Espace de travail de Blocky" at bounding box center [534, 284] width 1068 height 474
click at [1046, 15] on icon "close" at bounding box center [1049, 14] width 6 height 7
click at [1019, 39] on button "Téléverser" at bounding box center [1028, 35] width 61 height 15
drag, startPoint x: 1049, startPoint y: 13, endPoint x: 1026, endPoint y: 32, distance: 30.4
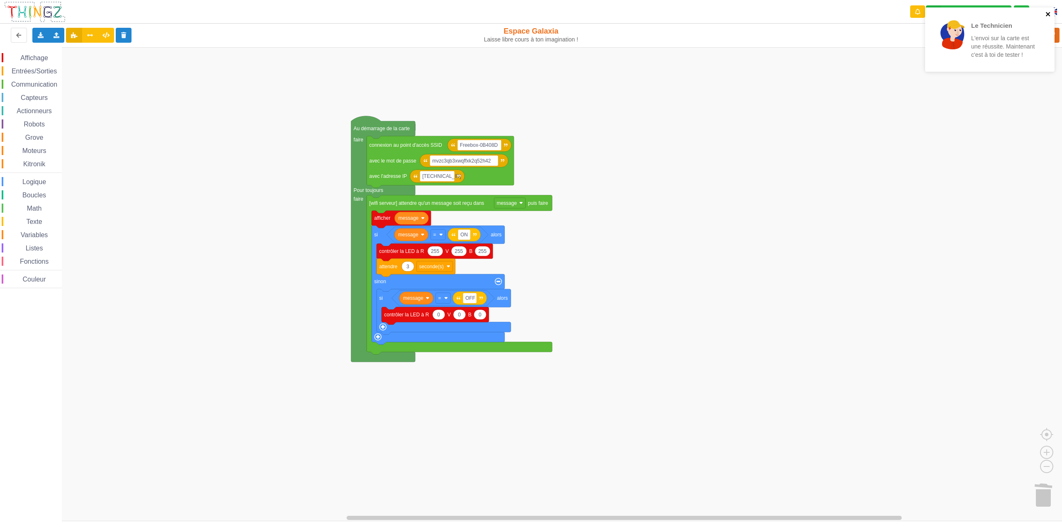
click at [1049, 13] on icon "close" at bounding box center [1048, 14] width 4 height 4
